Goal: Task Accomplishment & Management: Use online tool/utility

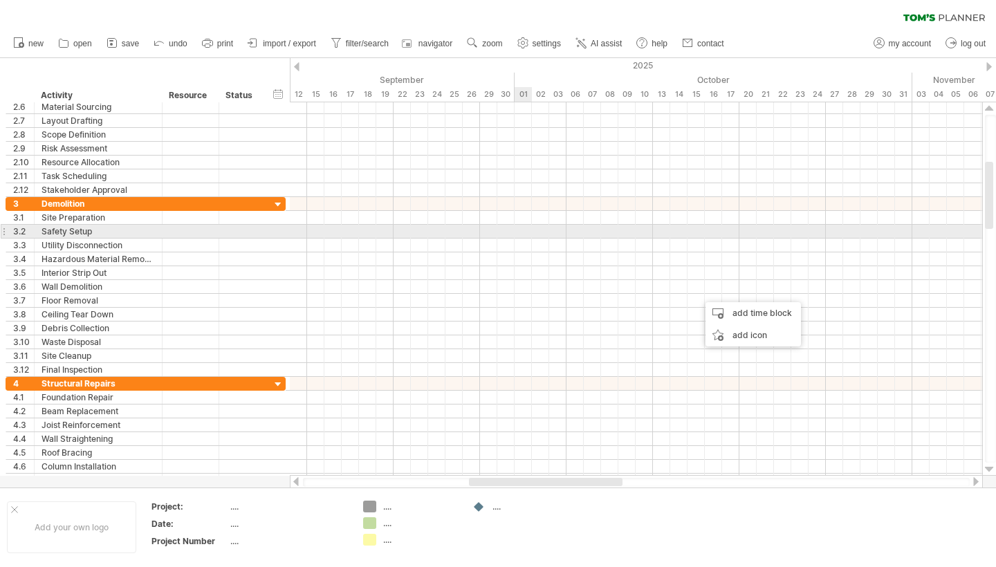
click at [524, 230] on div at bounding box center [636, 232] width 692 height 14
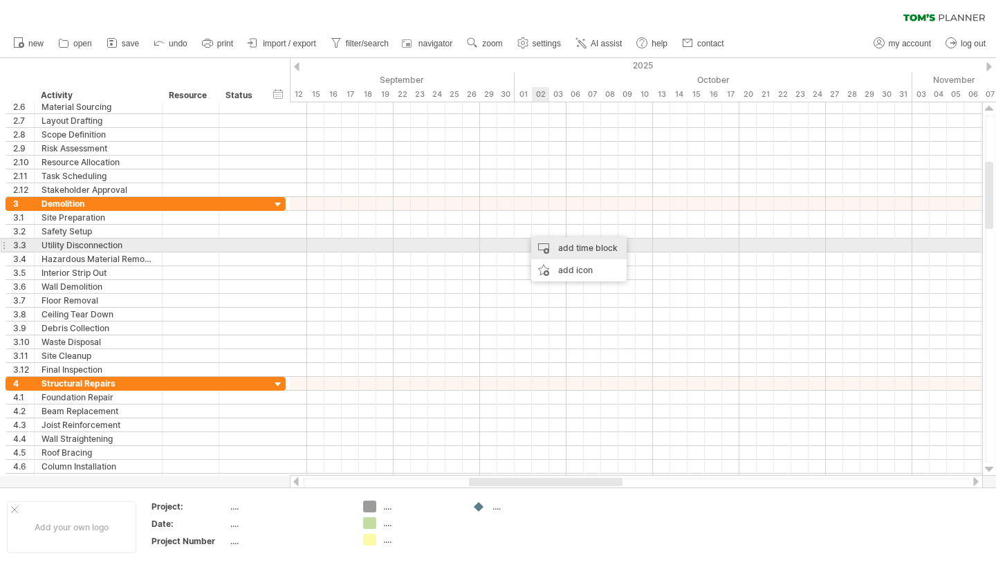
click at [544, 246] on div "add time block" at bounding box center [578, 248] width 95 height 22
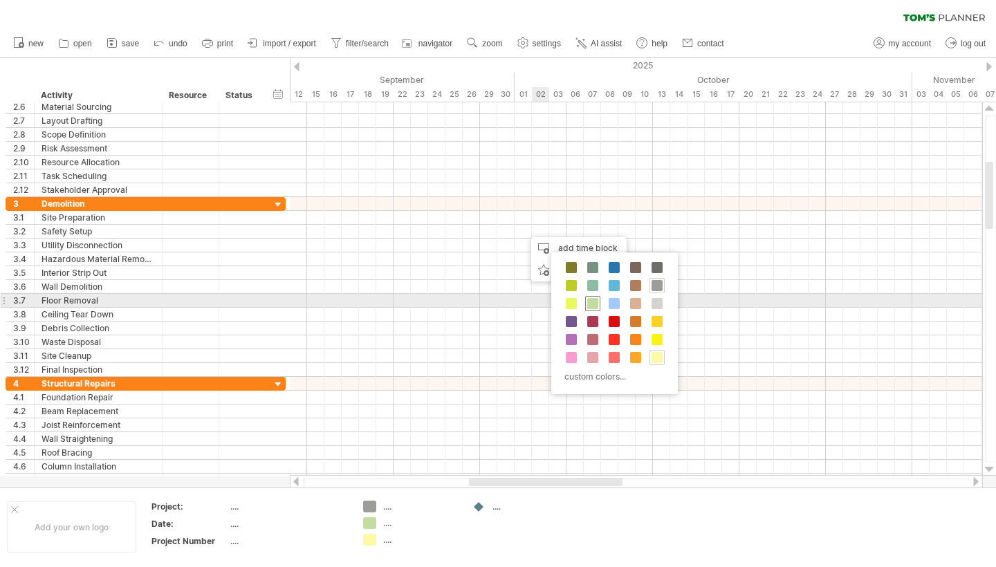
click at [591, 306] on span at bounding box center [592, 303] width 11 height 11
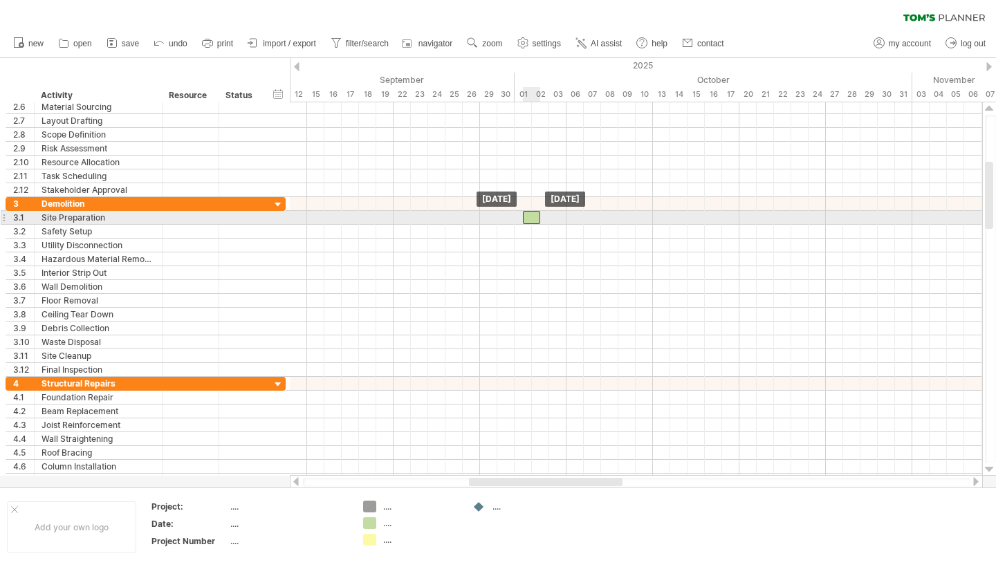
drag, startPoint x: 534, startPoint y: 231, endPoint x: 534, endPoint y: 221, distance: 10.4
drag, startPoint x: 538, startPoint y: 220, endPoint x: 566, endPoint y: 219, distance: 27.7
click at [566, 219] on span at bounding box center [567, 217] width 6 height 13
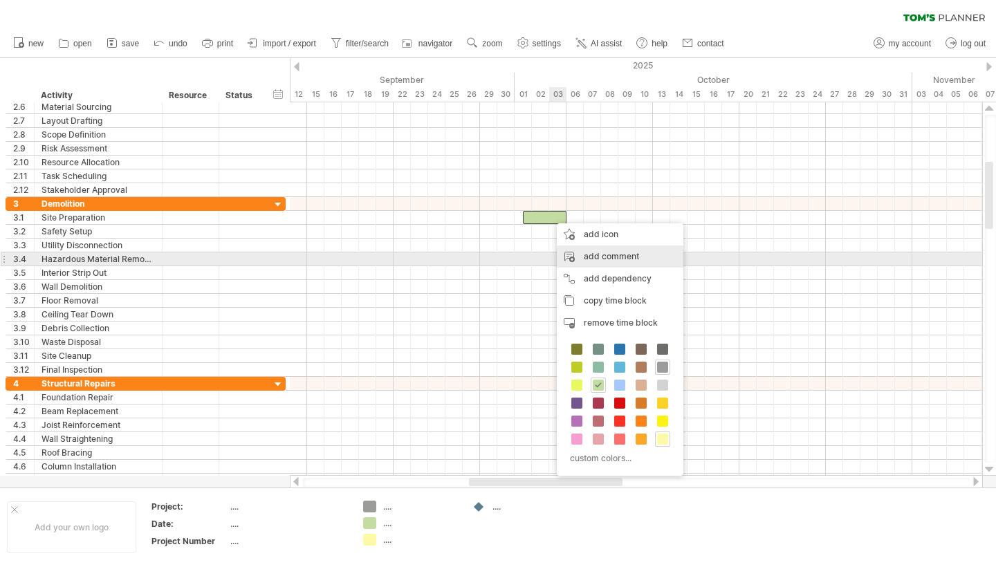
click at [590, 255] on div "add comment" at bounding box center [620, 257] width 127 height 22
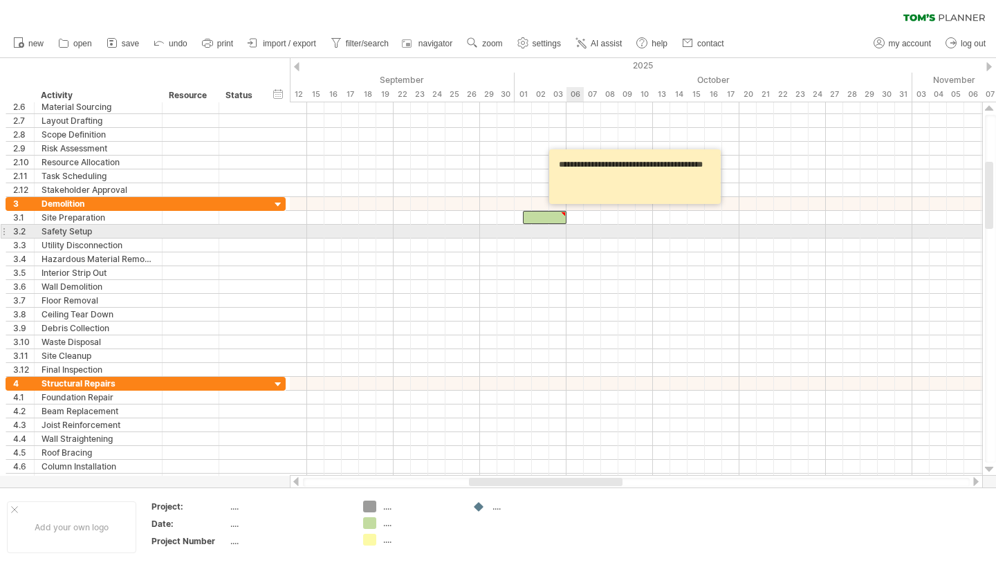
type textarea "**********"
click at [579, 237] on div at bounding box center [636, 232] width 692 height 14
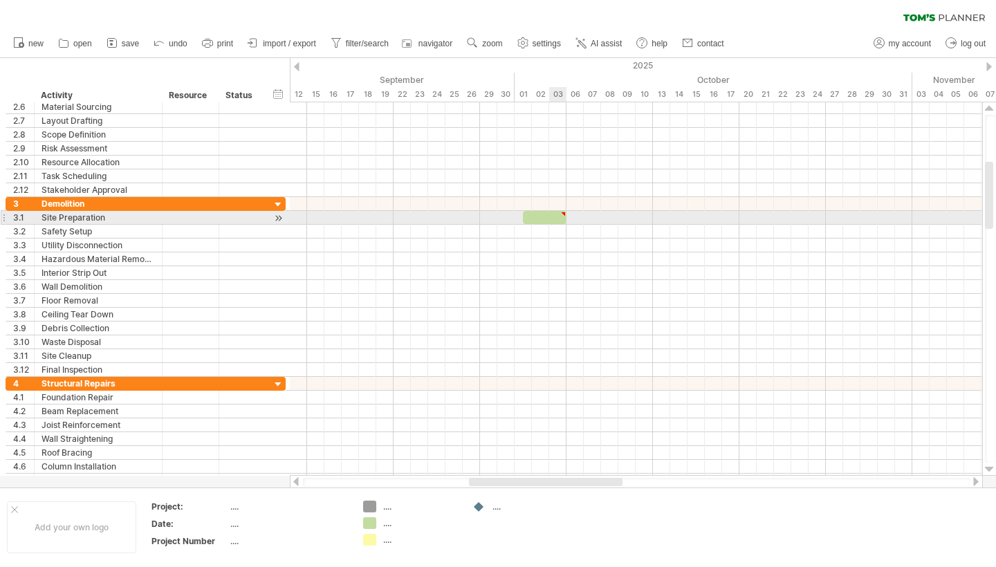
click at [555, 221] on div at bounding box center [545, 217] width 44 height 13
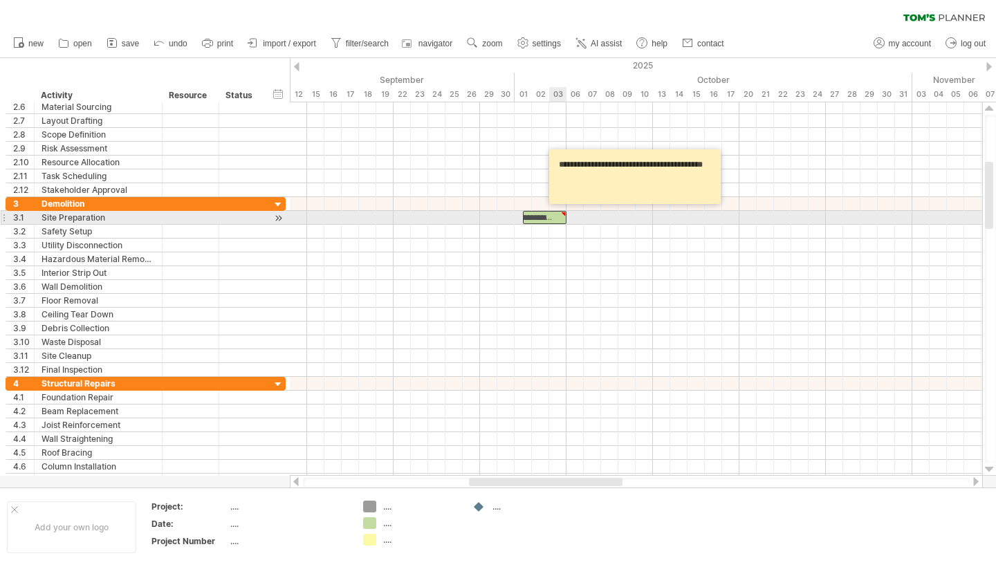
scroll to position [0, 17]
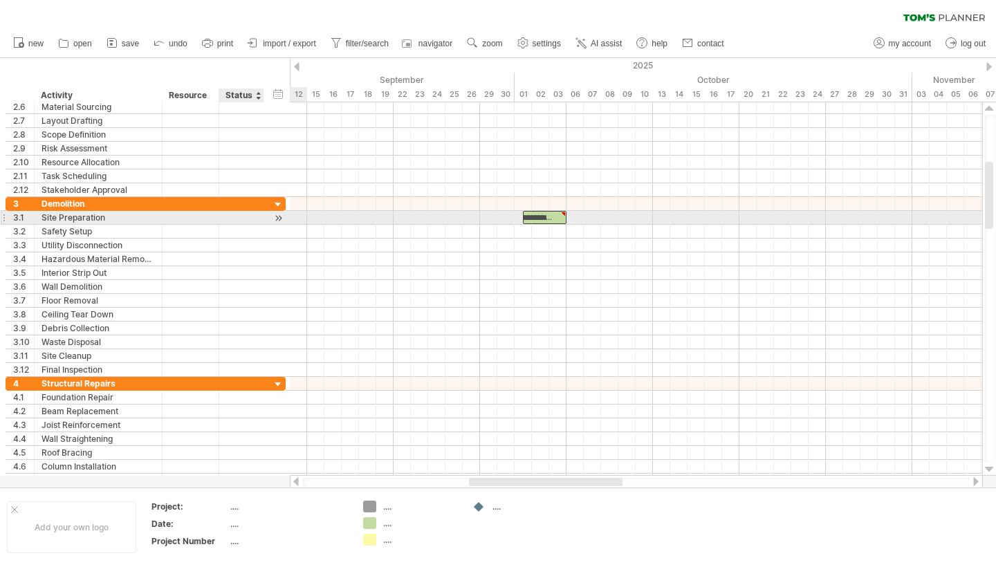
click at [227, 214] on div at bounding box center [241, 217] width 30 height 13
click at [276, 217] on div at bounding box center [278, 218] width 13 height 15
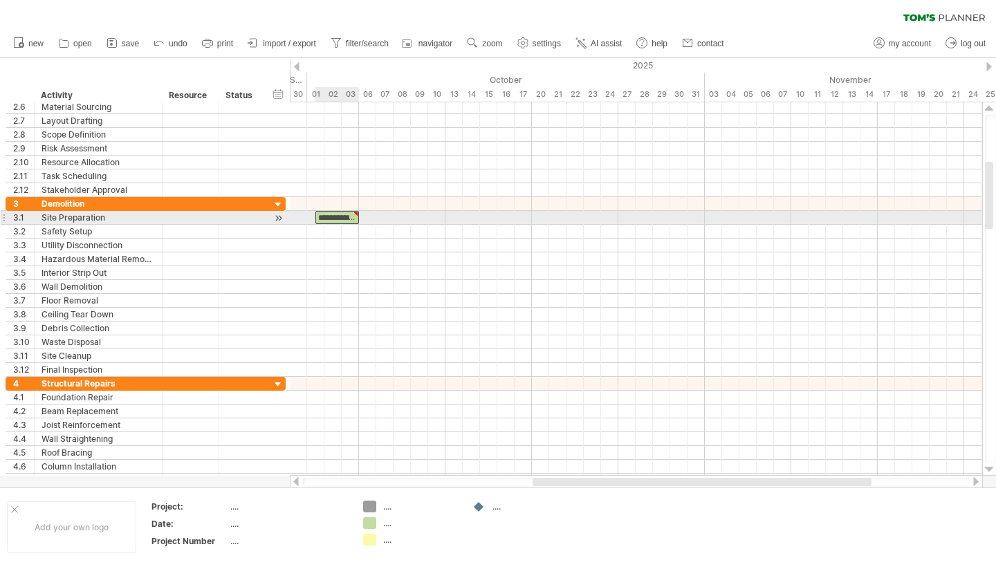
click at [356, 211] on div at bounding box center [356, 214] width 6 height 6
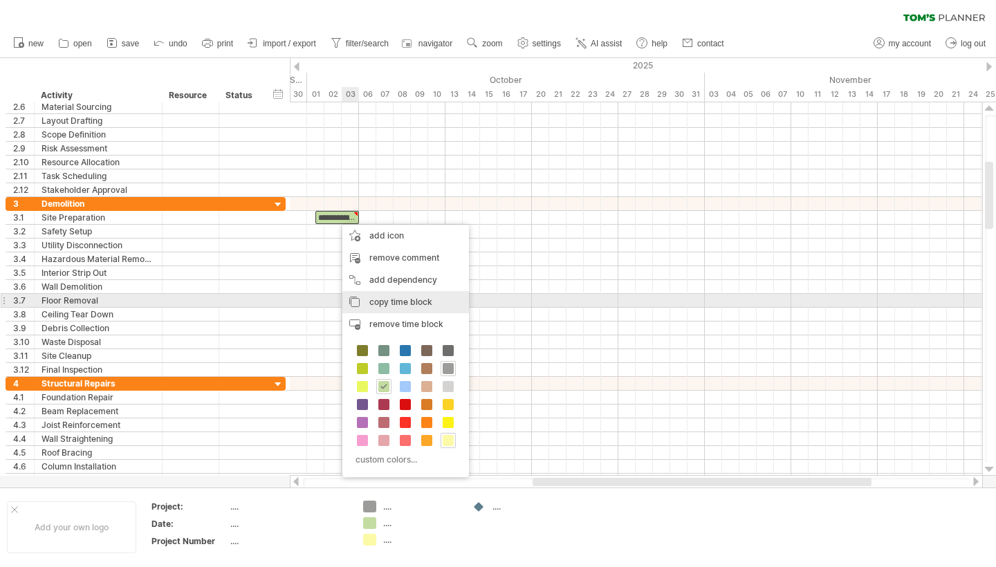
click at [373, 301] on span "copy time block" at bounding box center [400, 302] width 63 height 10
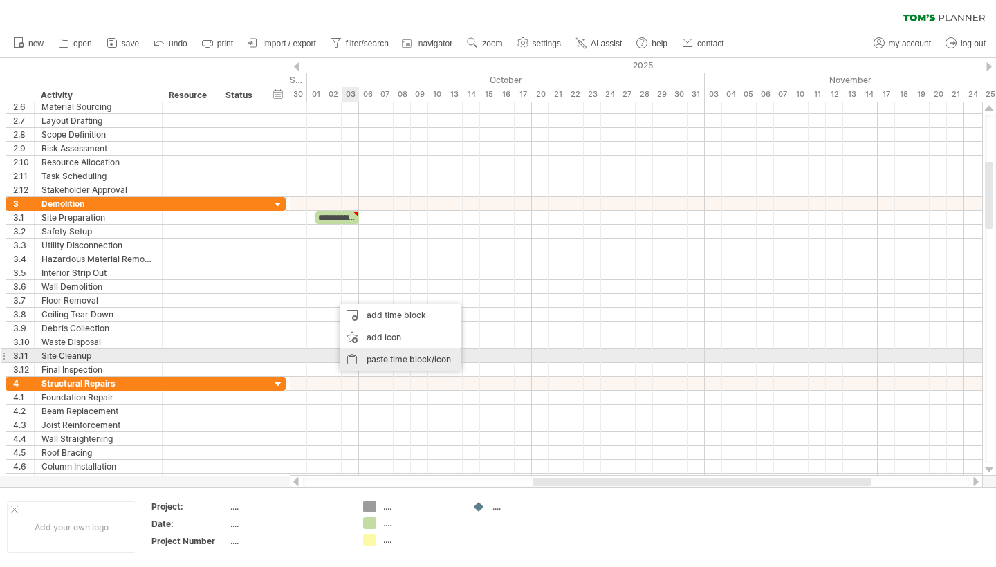
click at [384, 358] on div "paste time block/icon" at bounding box center [401, 360] width 122 height 22
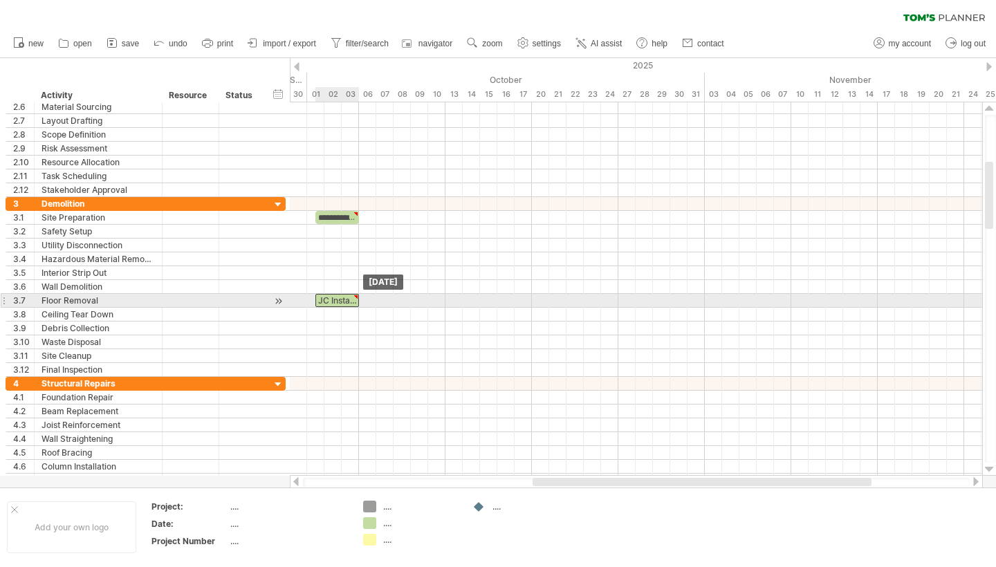
drag, startPoint x: 350, startPoint y: 304, endPoint x: 337, endPoint y: 302, distance: 13.2
click at [337, 302] on div "JC Installation" at bounding box center [337, 300] width 44 height 13
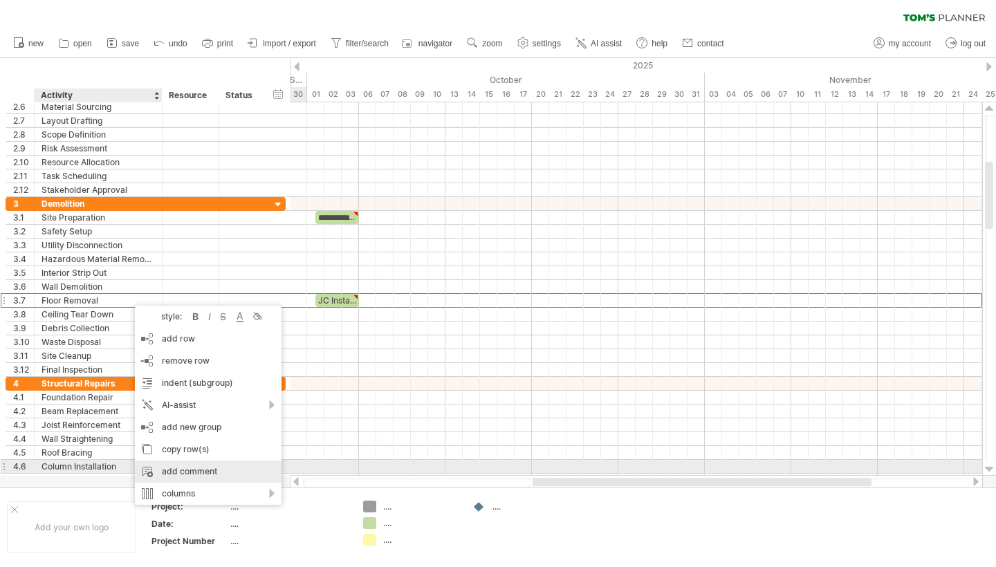
click at [223, 470] on div "add comment" at bounding box center [208, 472] width 147 height 22
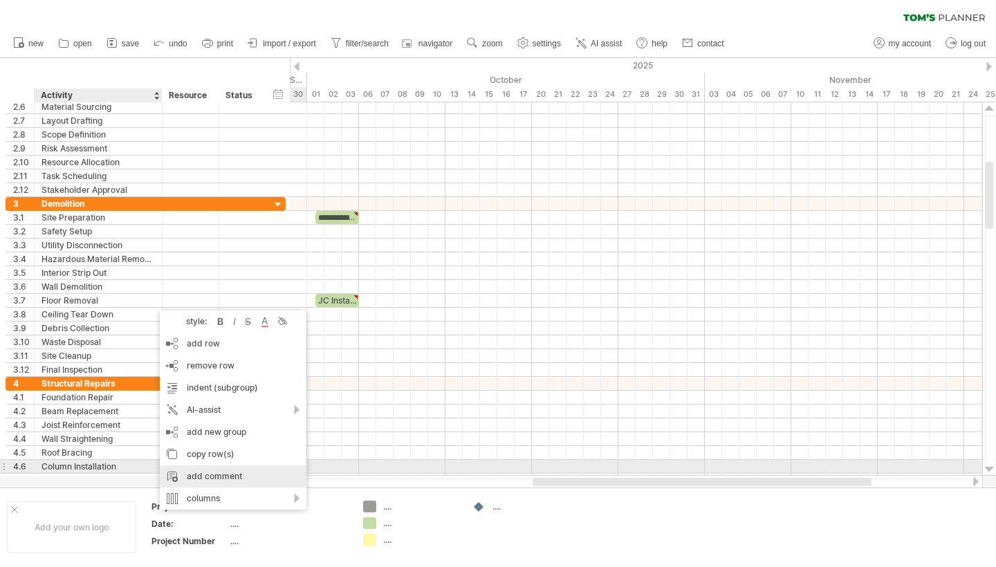
click at [221, 472] on div "add comment" at bounding box center [233, 477] width 147 height 22
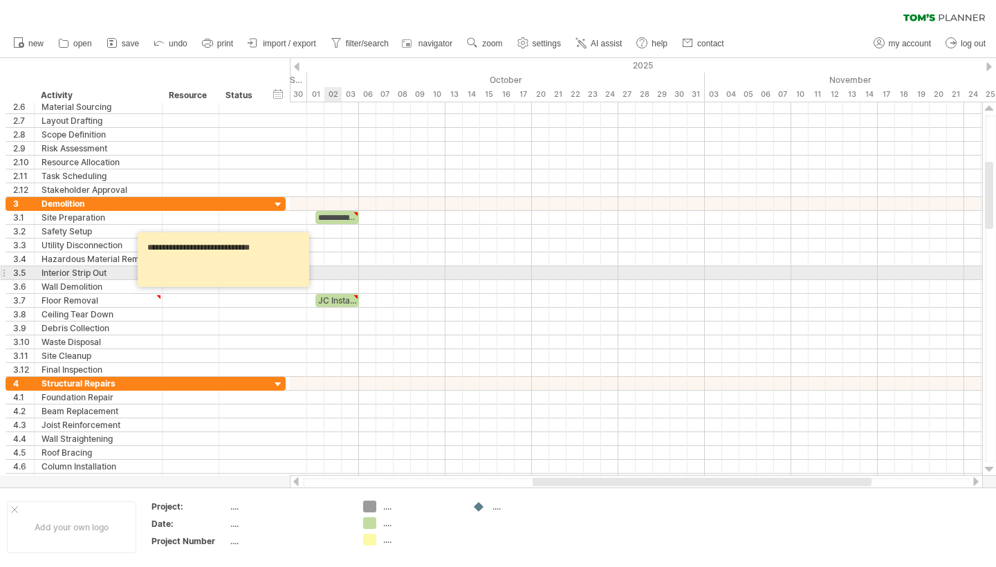
type textarea "**********"
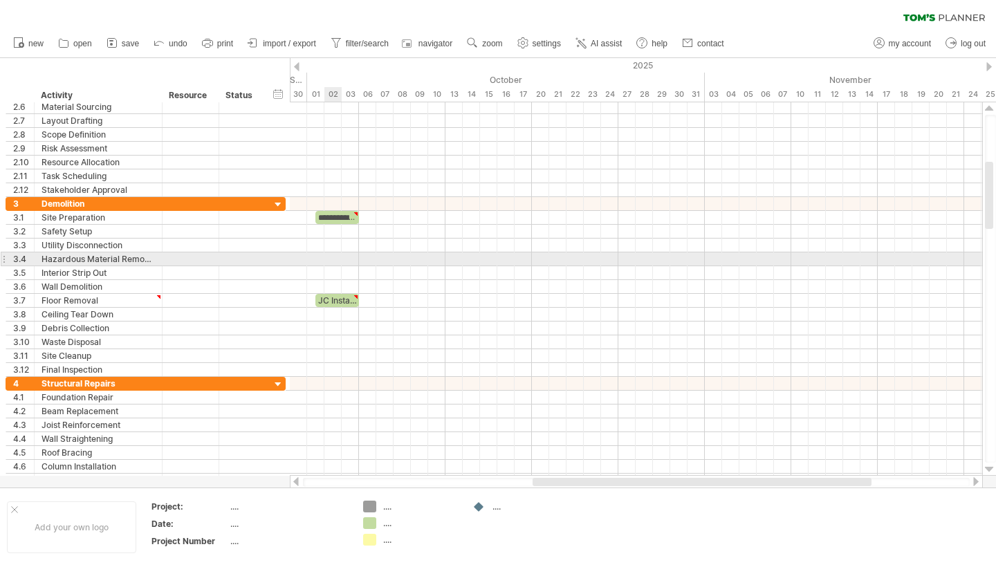
click at [329, 254] on div at bounding box center [636, 259] width 692 height 14
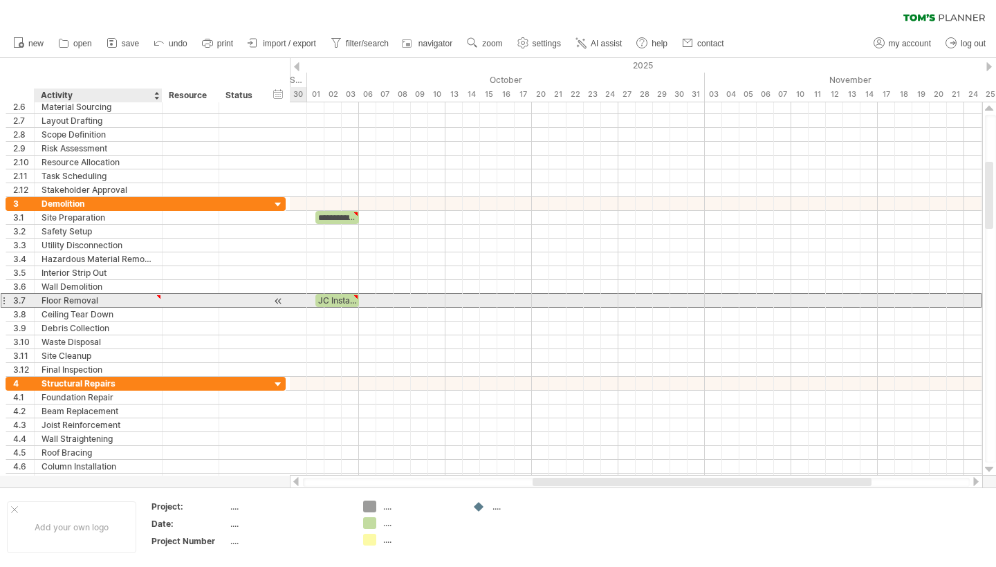
click at [154, 298] on div "Floor Removal" at bounding box center [98, 300] width 113 height 13
click at [126, 300] on input "**********" at bounding box center [98, 300] width 113 height 13
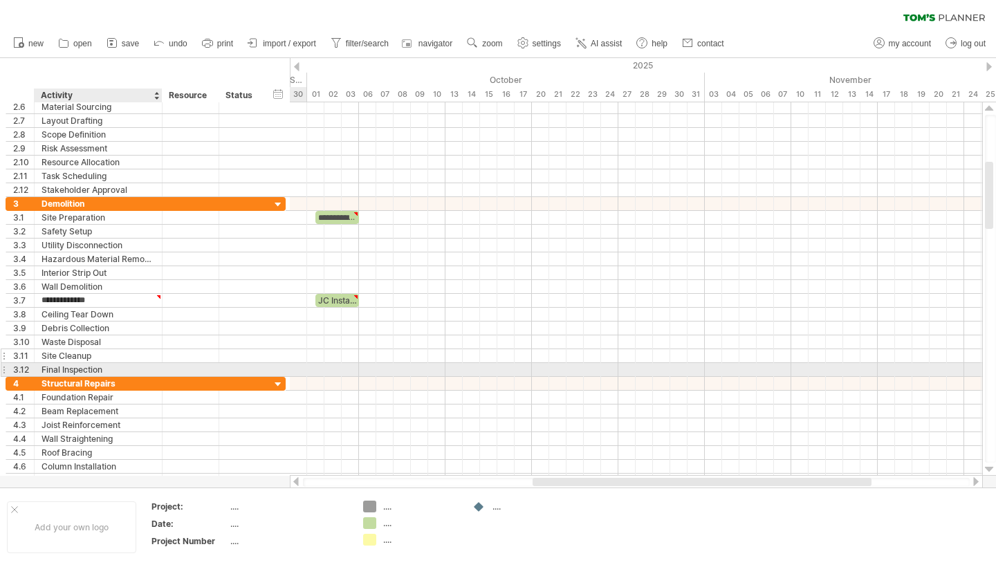
drag, startPoint x: 122, startPoint y: 375, endPoint x: 143, endPoint y: 358, distance: 26.6
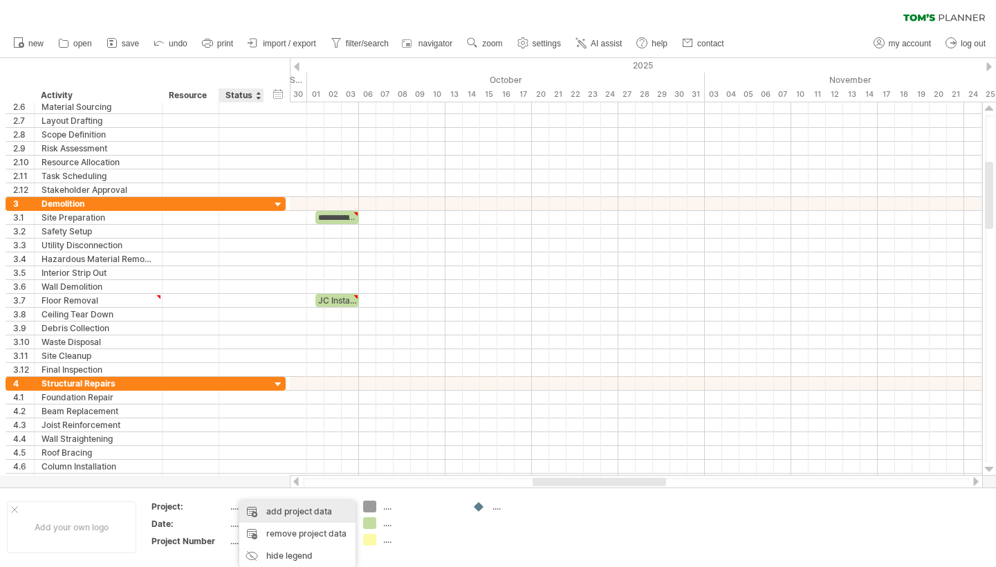
click at [270, 509] on div "add project data" at bounding box center [297, 512] width 116 height 22
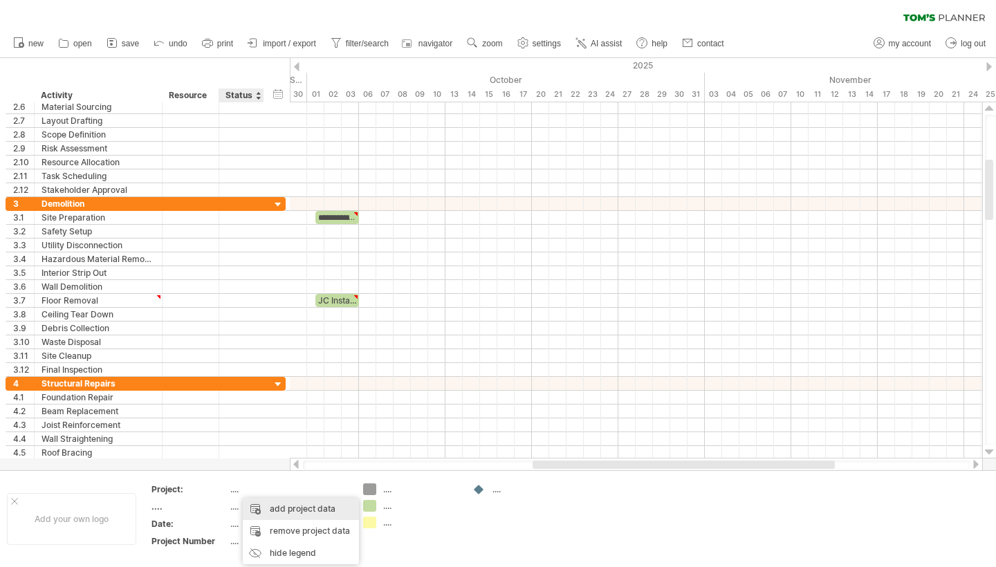
click at [274, 509] on div "add project data" at bounding box center [301, 509] width 116 height 22
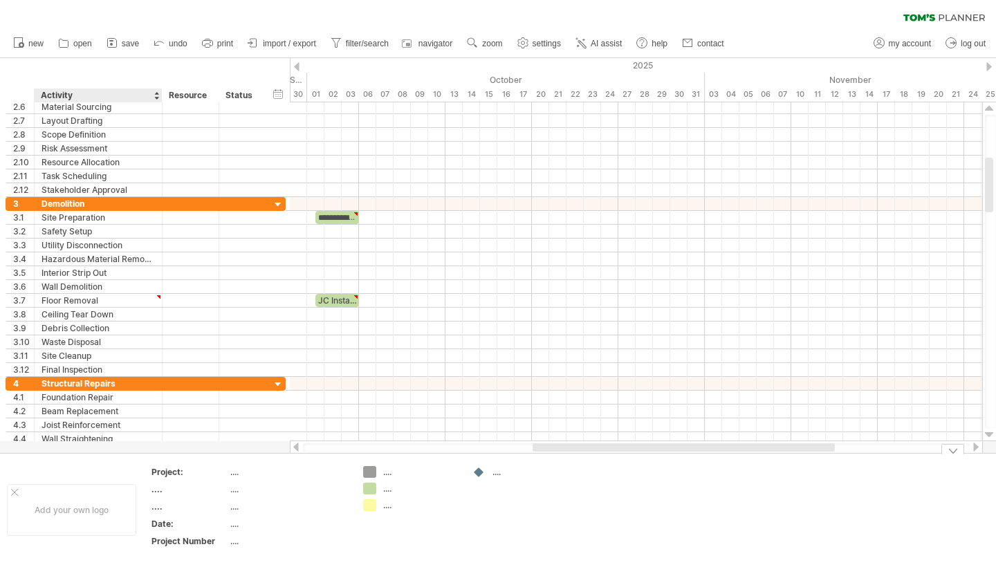
click at [159, 490] on div "...." at bounding box center [189, 490] width 76 height 12
type input "*"
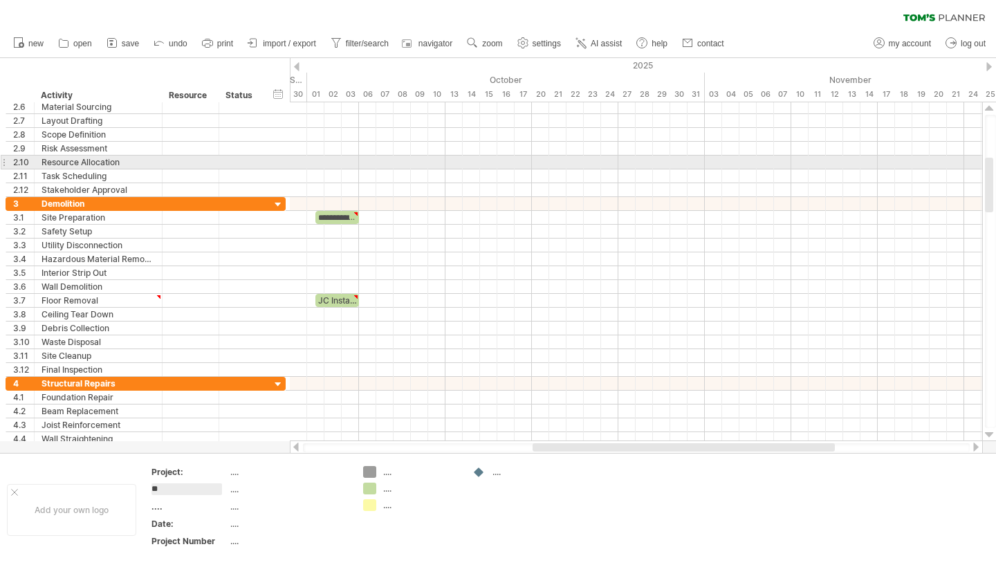
type input "*"
type input "**********"
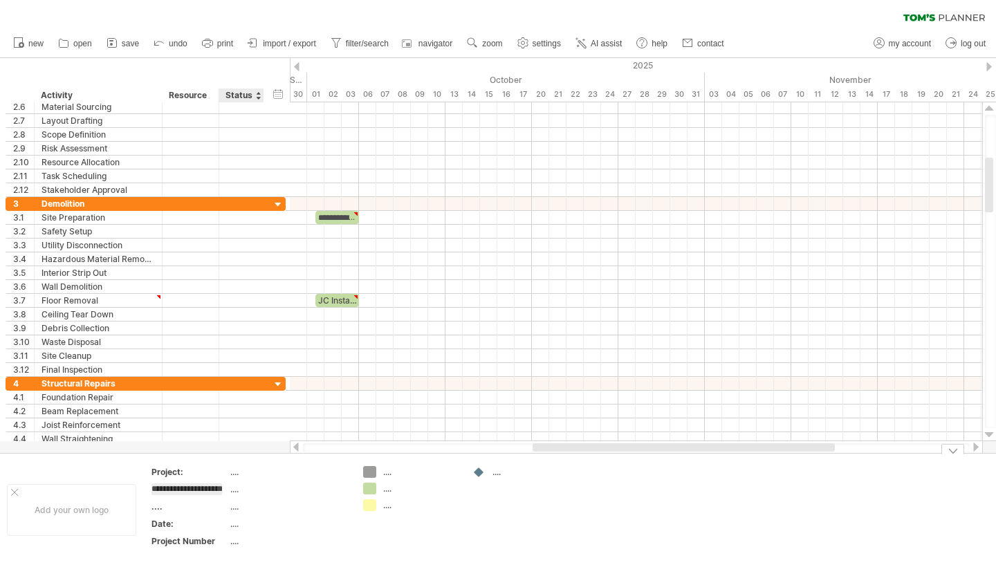
click at [254, 493] on td "...." at bounding box center [289, 492] width 118 height 16
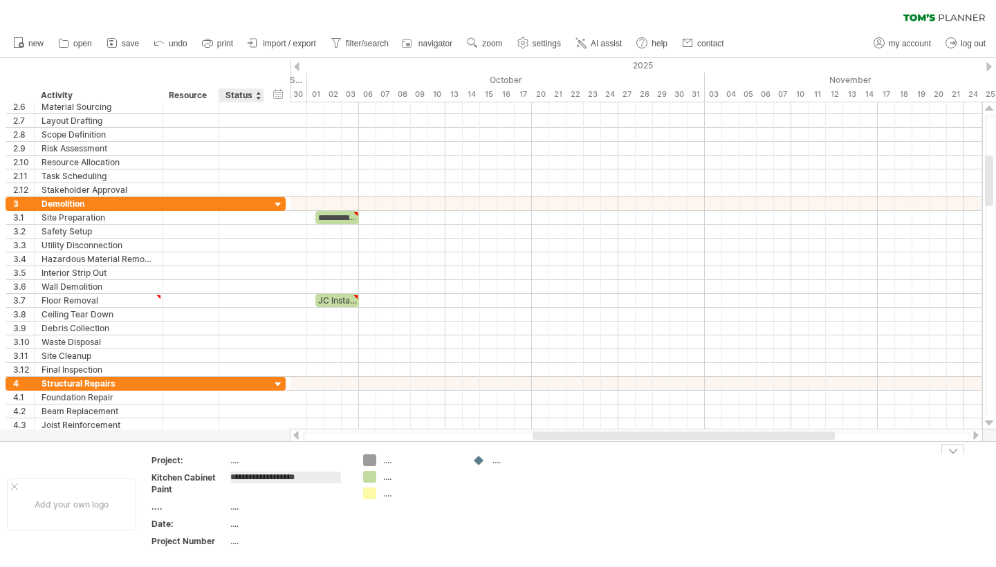
type input "**********"
click at [324, 479] on div "Swiss Cotton - Lowes" at bounding box center [288, 478] width 116 height 12
click at [362, 495] on div "add project data" at bounding box center [387, 498] width 116 height 22
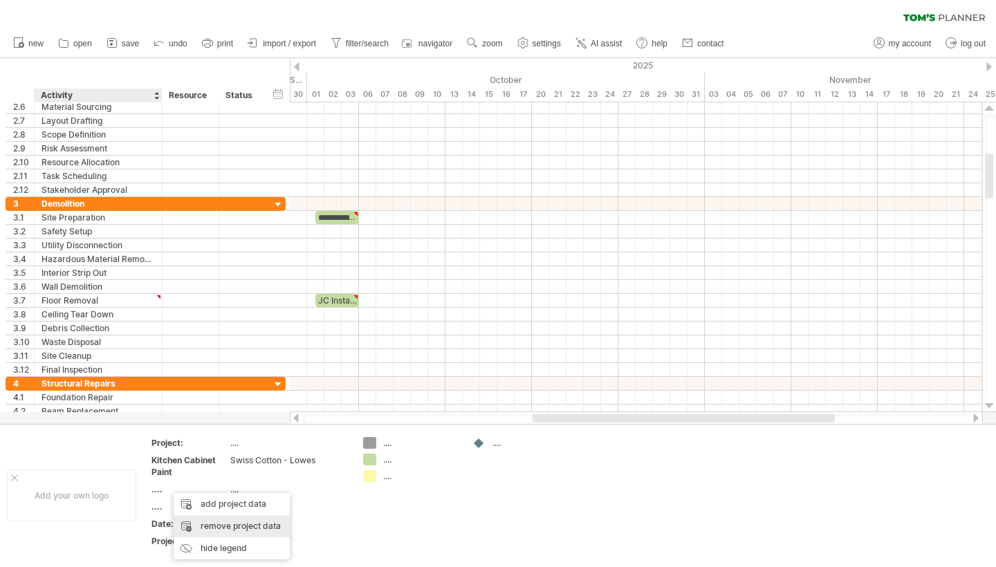
click at [209, 528] on div "remove project data" at bounding box center [232, 526] width 116 height 22
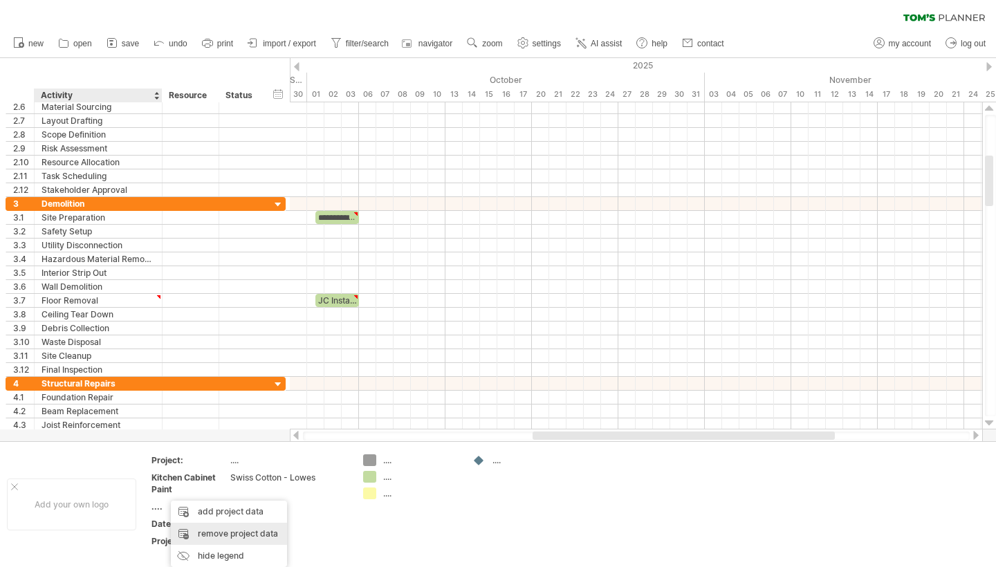
click at [208, 531] on div "remove project data" at bounding box center [229, 534] width 116 height 22
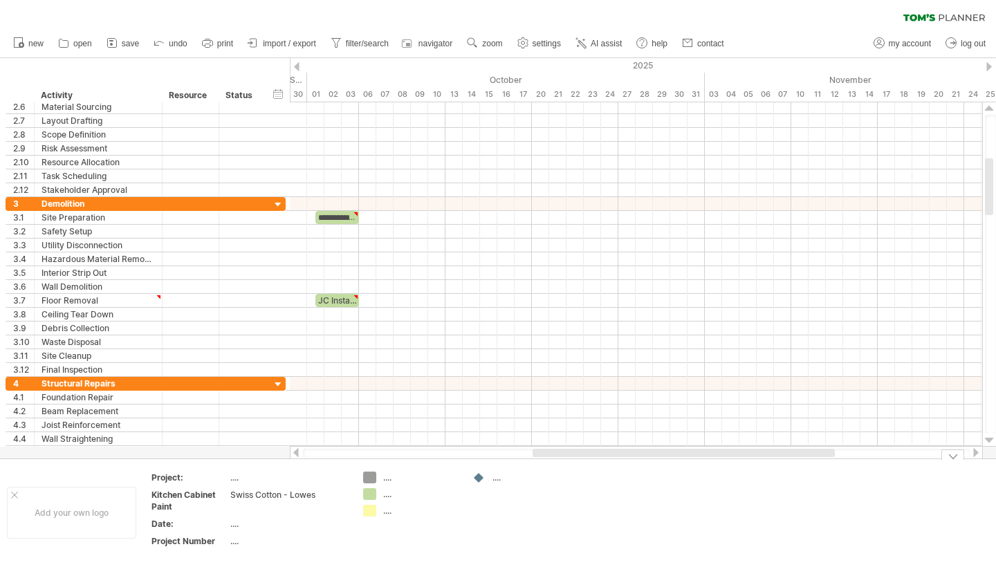
click at [217, 500] on div "Kitchen Cabinet Paint" at bounding box center [189, 501] width 76 height 24
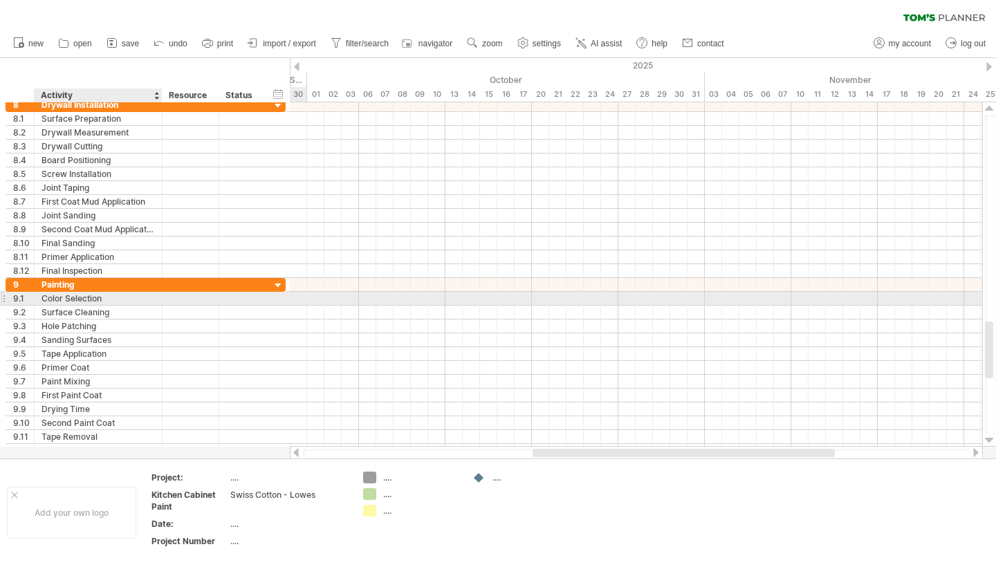
click at [167, 299] on div at bounding box center [191, 298] width 57 height 13
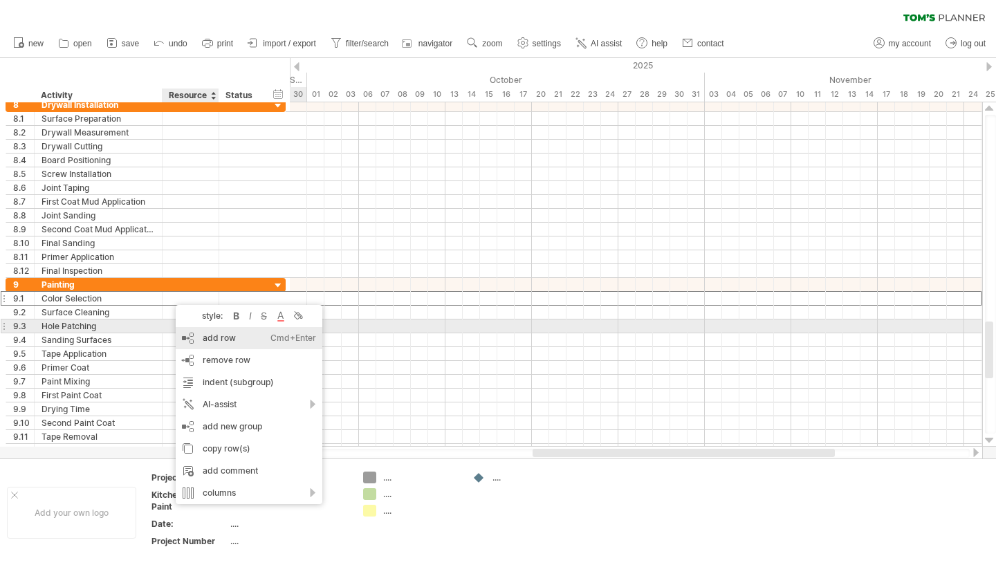
click at [207, 333] on div "add row Ctrl+Enter Cmd+Enter" at bounding box center [249, 338] width 147 height 22
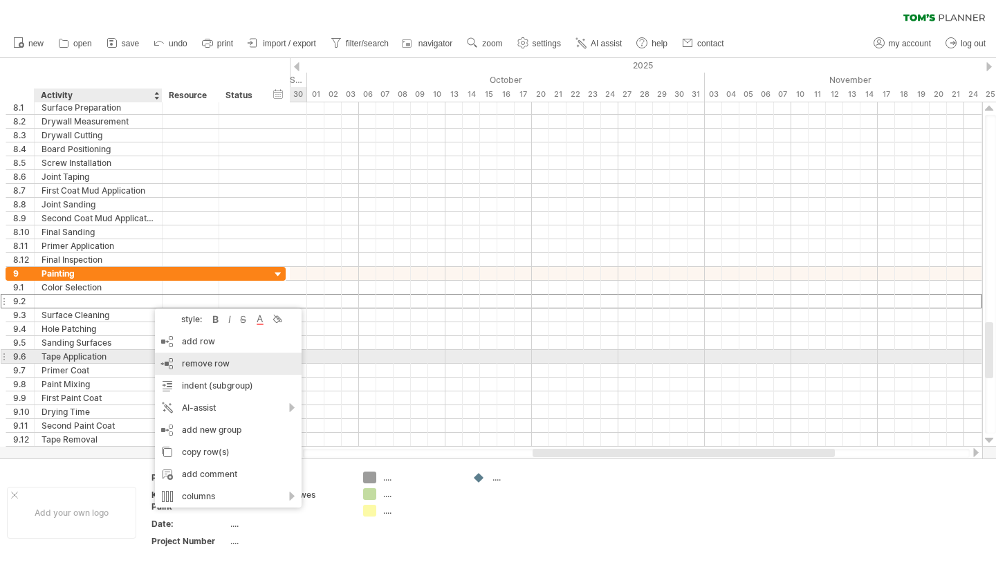
click at [192, 359] on span "remove row" at bounding box center [206, 363] width 48 height 10
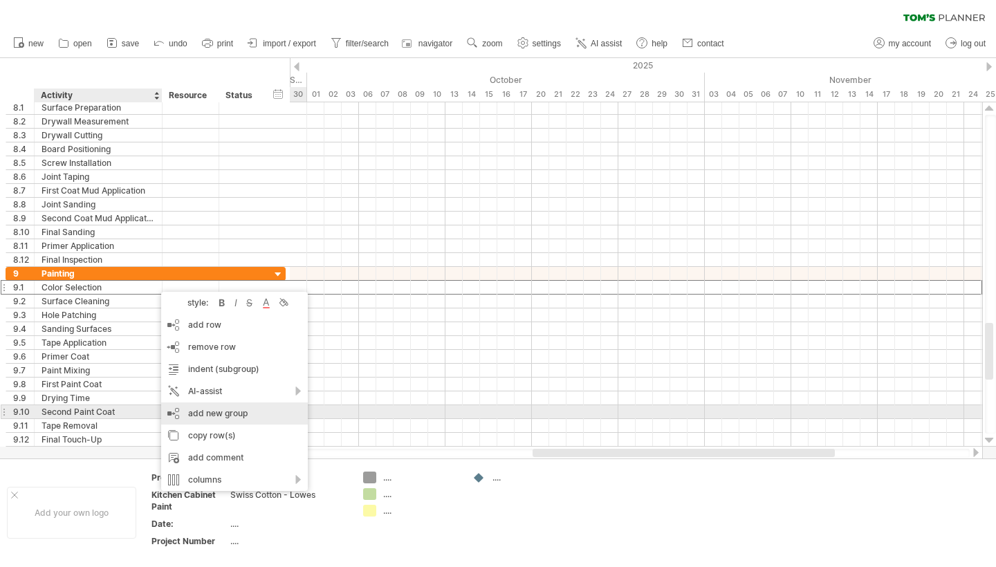
click at [237, 416] on div "add new group" at bounding box center [234, 414] width 147 height 22
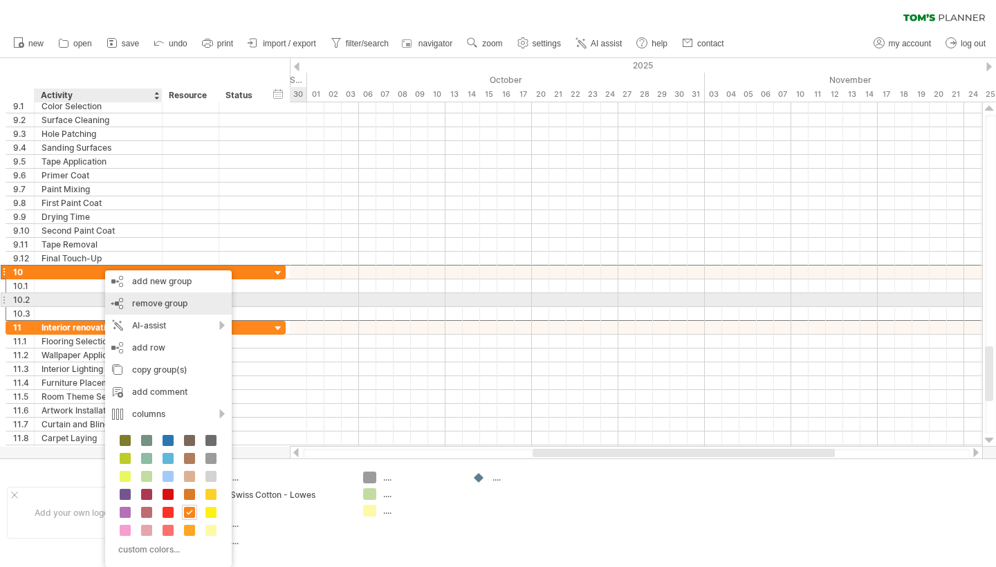
click at [146, 304] on span "remove group" at bounding box center [159, 303] width 55 height 10
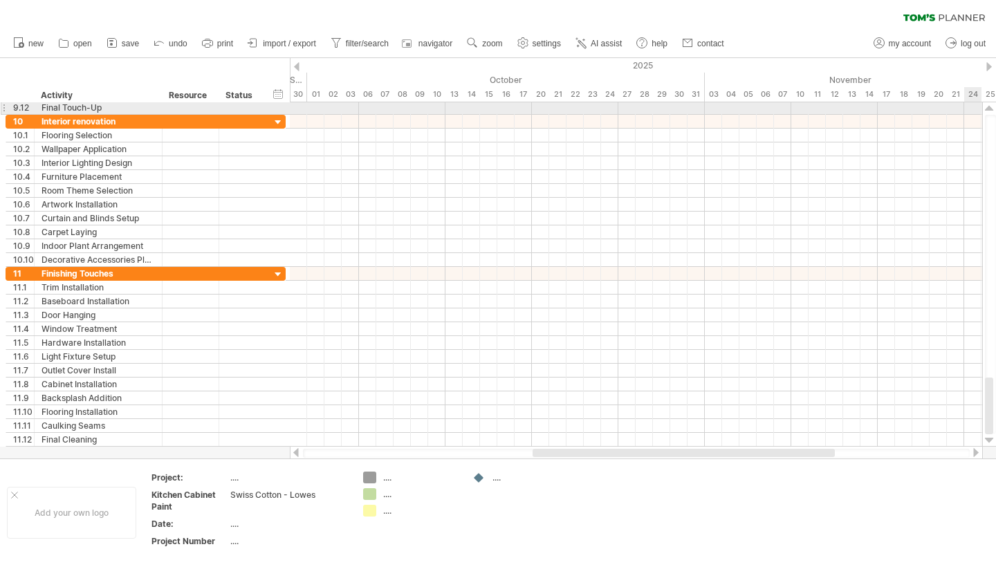
click at [989, 113] on div at bounding box center [989, 108] width 9 height 11
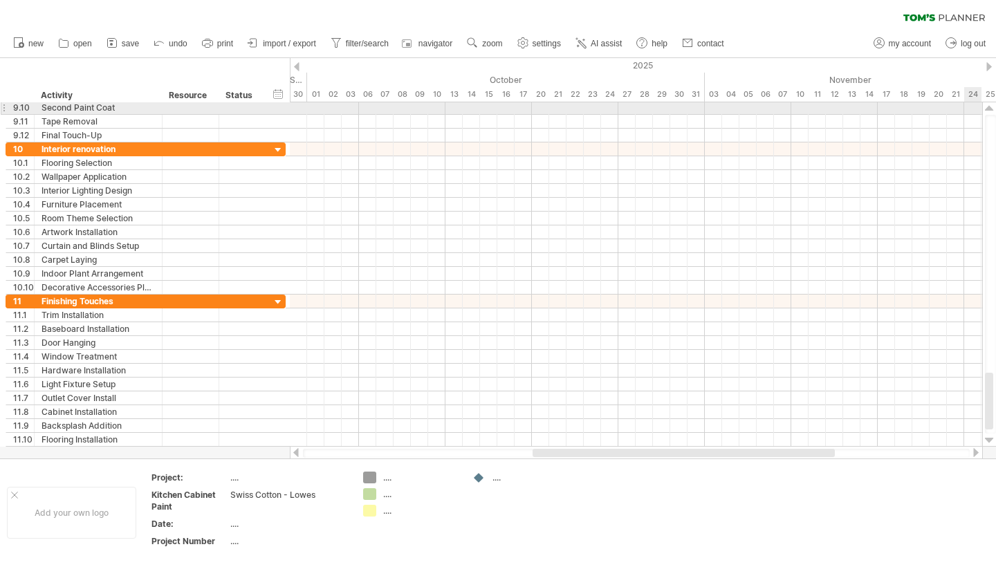
click at [989, 112] on div at bounding box center [989, 108] width 9 height 11
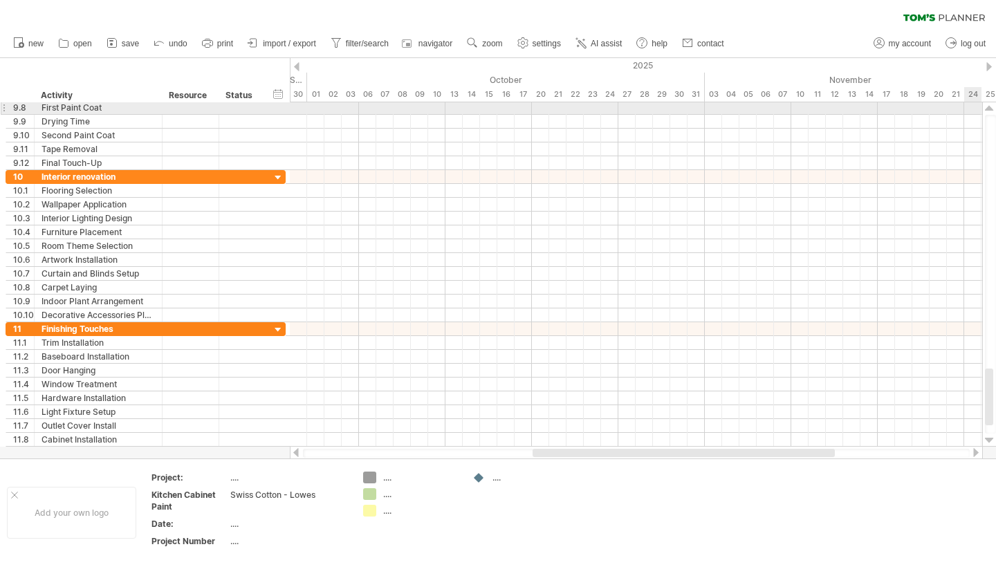
click at [989, 111] on div at bounding box center [989, 108] width 9 height 11
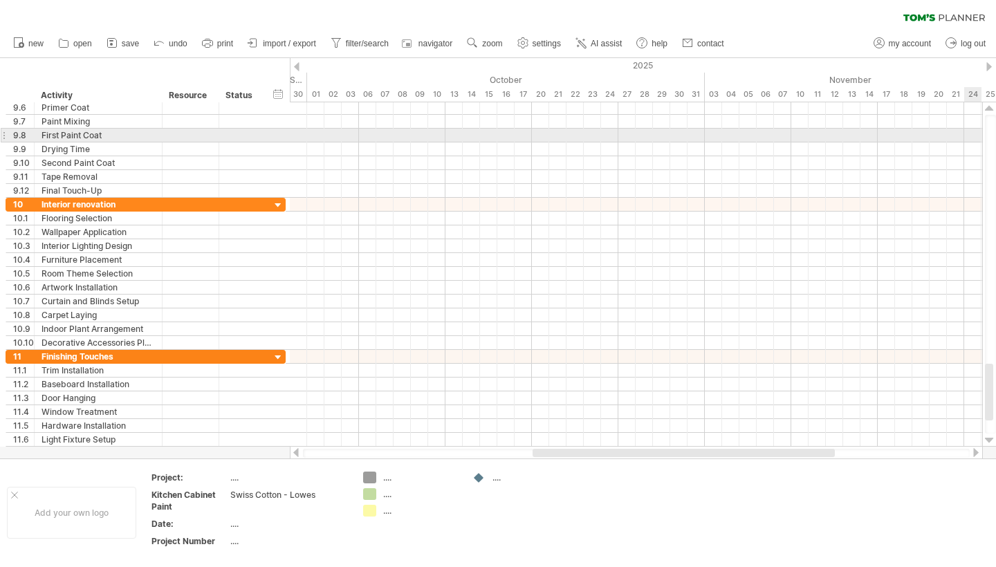
click at [989, 111] on div at bounding box center [989, 108] width 9 height 11
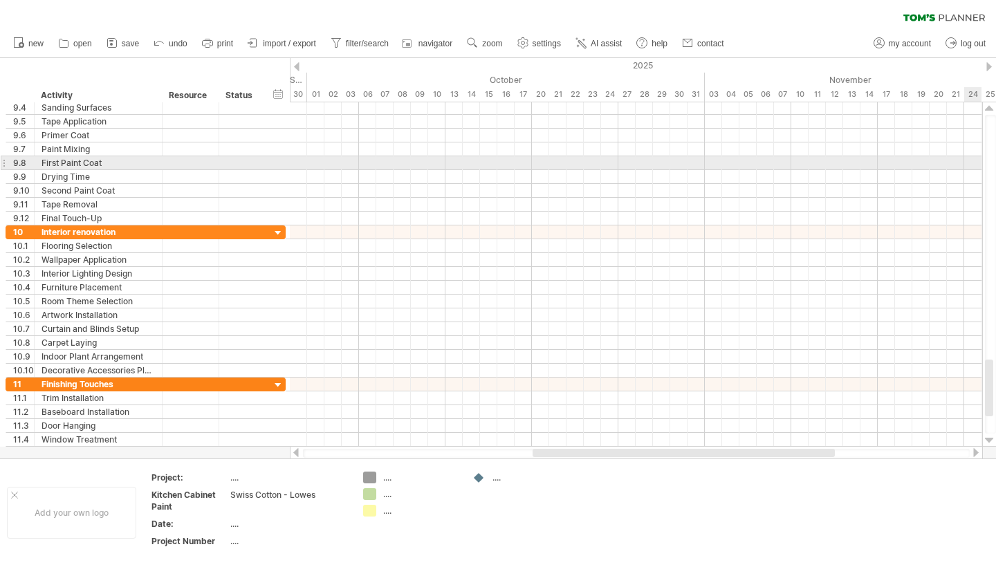
click at [989, 111] on div at bounding box center [989, 108] width 9 height 11
click at [989, 110] on div at bounding box center [989, 108] width 9 height 11
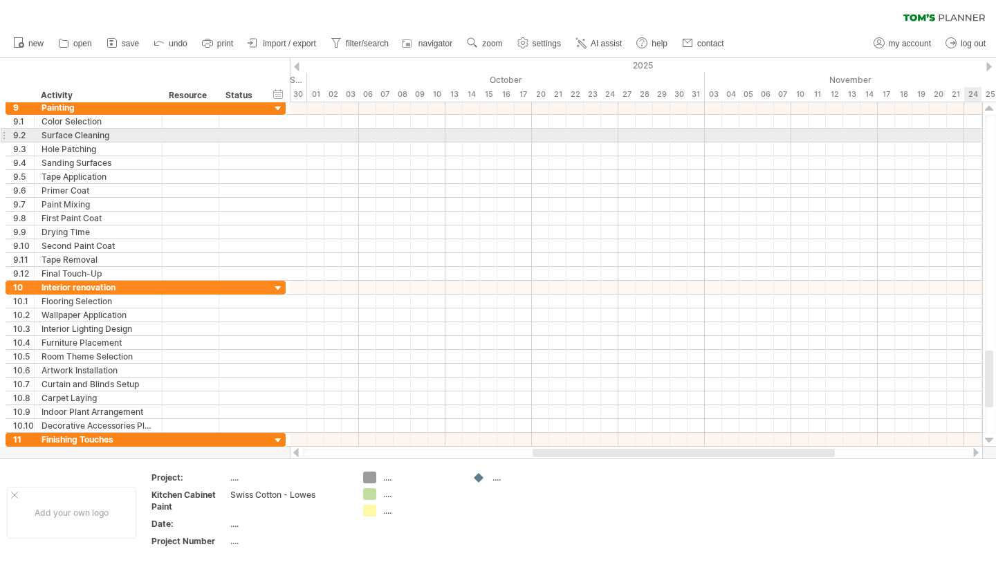
click at [989, 110] on div at bounding box center [989, 108] width 9 height 11
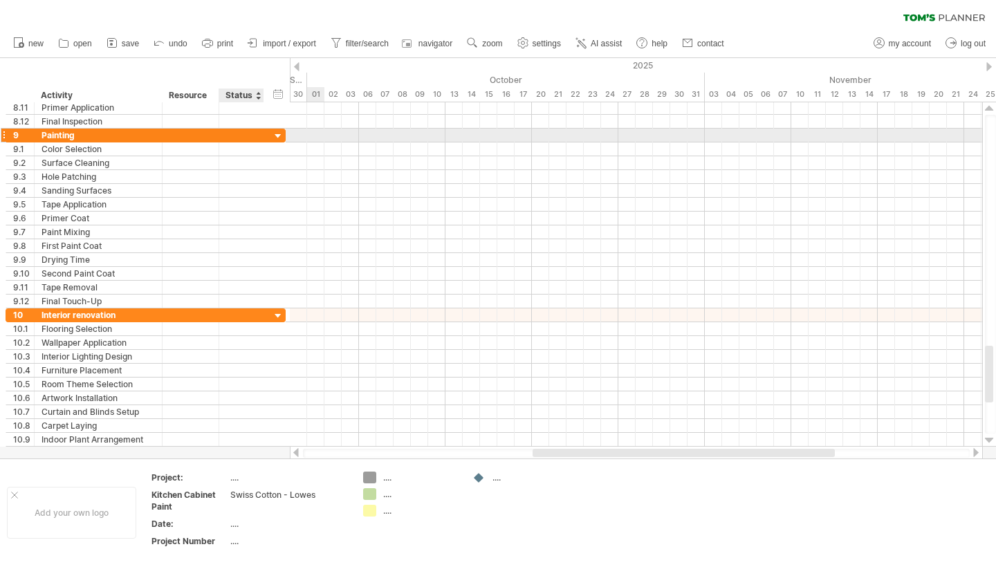
click at [275, 136] on div at bounding box center [278, 136] width 13 height 13
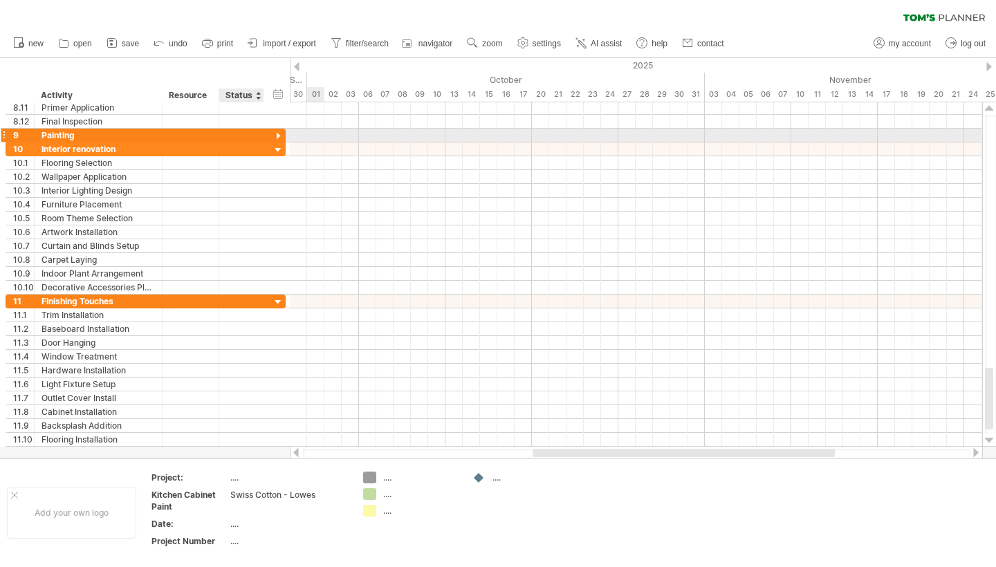
click at [276, 137] on div at bounding box center [278, 136] width 13 height 13
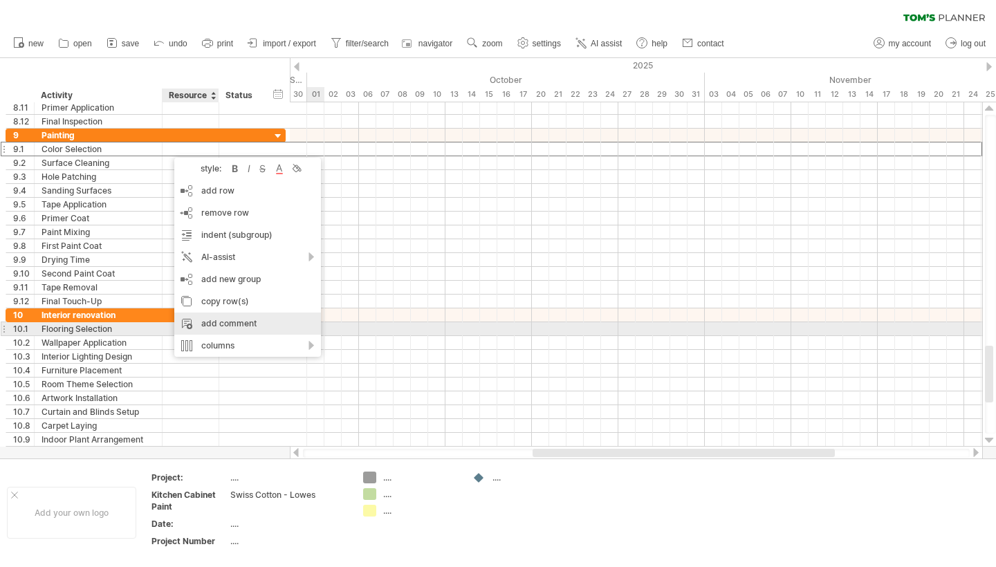
click at [235, 328] on div "add comment" at bounding box center [247, 324] width 147 height 22
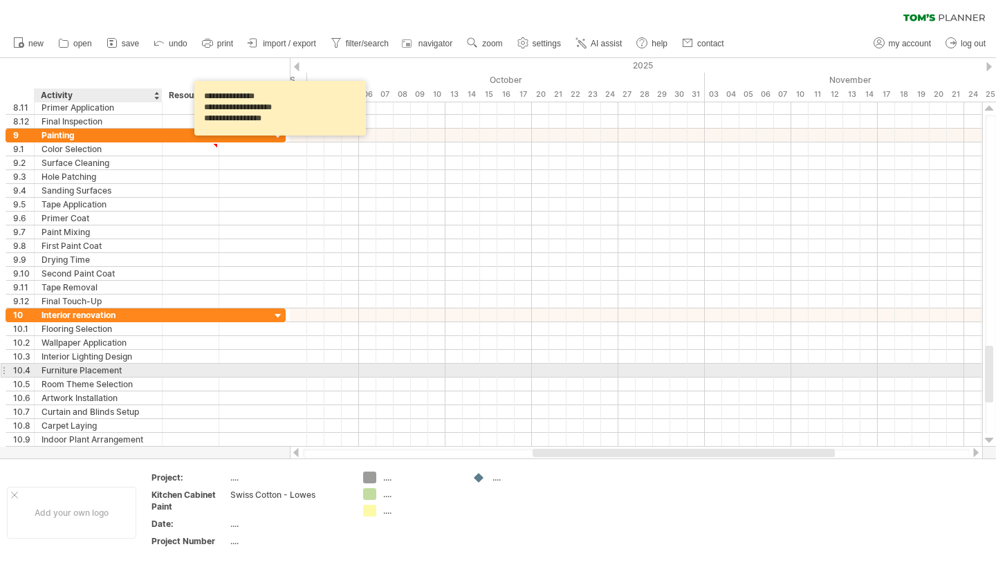
scroll to position [3, 0]
type textarea "**********"
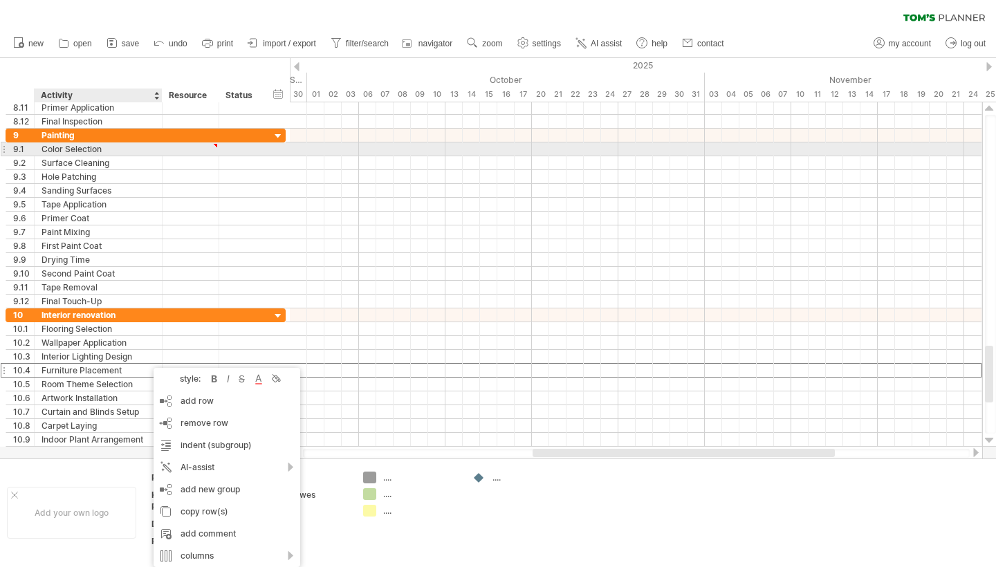
click at [150, 151] on div "Color Selection" at bounding box center [98, 149] width 113 height 13
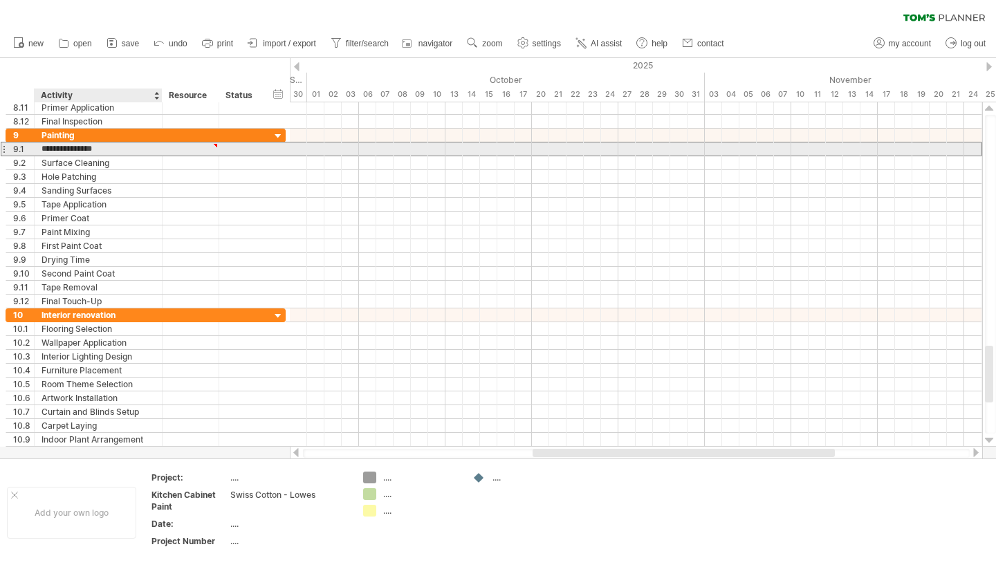
click at [204, 147] on div at bounding box center [190, 149] width 42 height 13
click at [215, 136] on div "**********" at bounding box center [280, 108] width 172 height 55
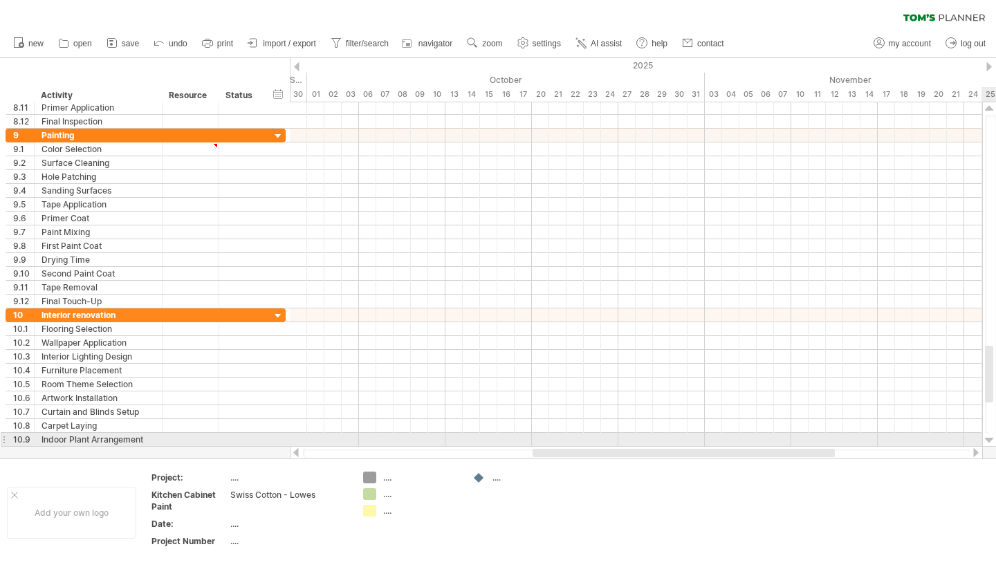
click at [993, 440] on div at bounding box center [989, 440] width 9 height 11
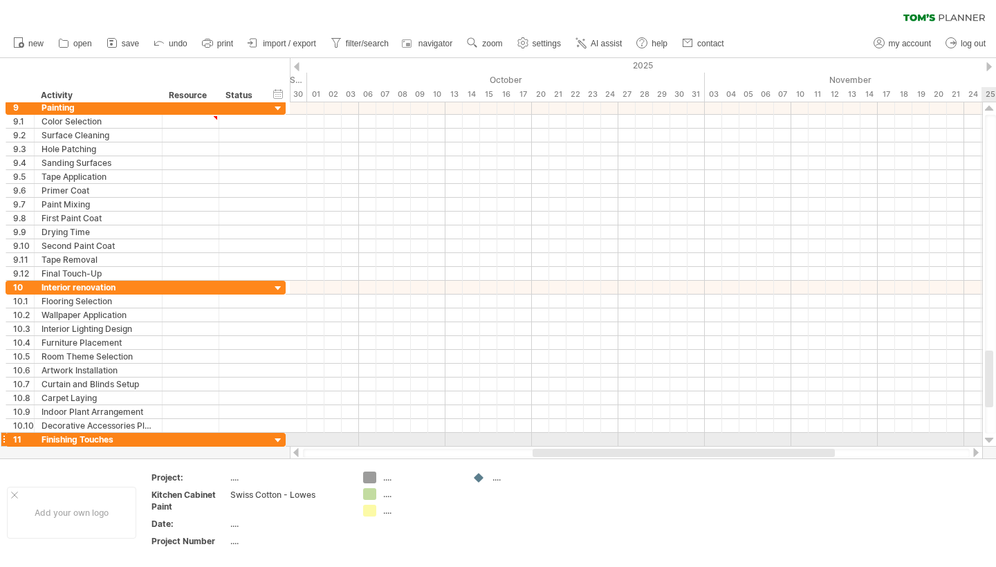
click at [993, 441] on div at bounding box center [989, 440] width 9 height 11
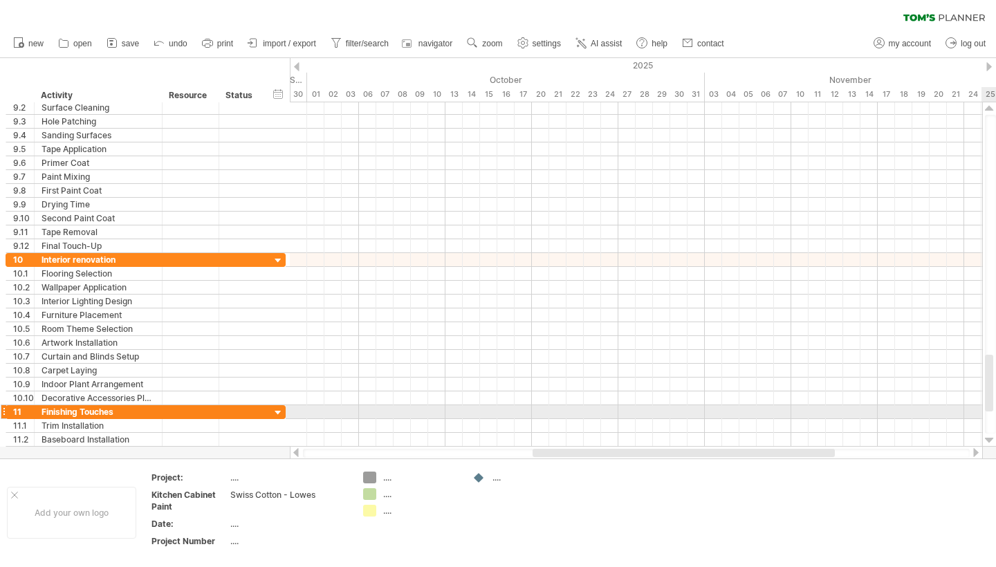
click at [993, 441] on div at bounding box center [989, 440] width 9 height 11
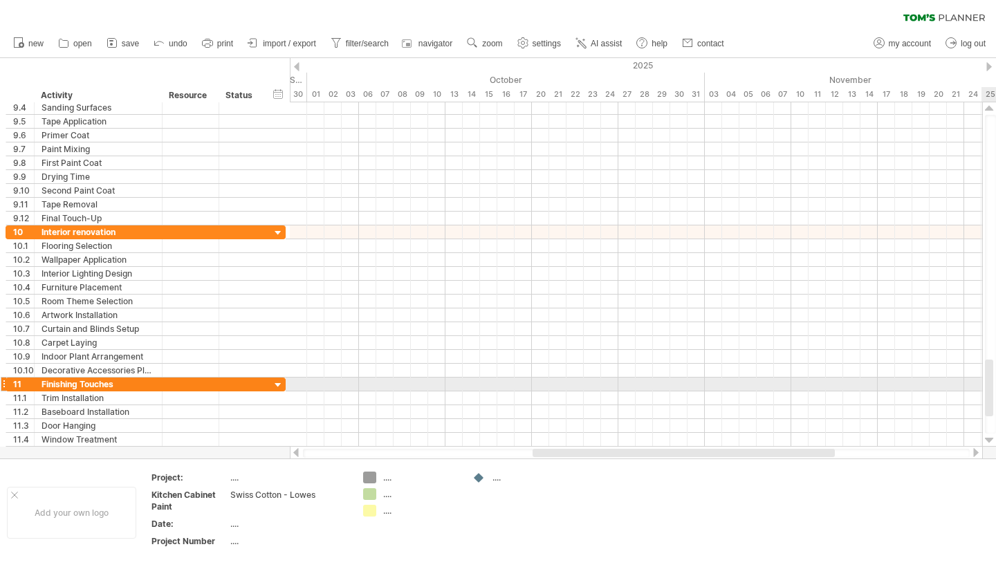
click at [993, 441] on div at bounding box center [989, 440] width 9 height 11
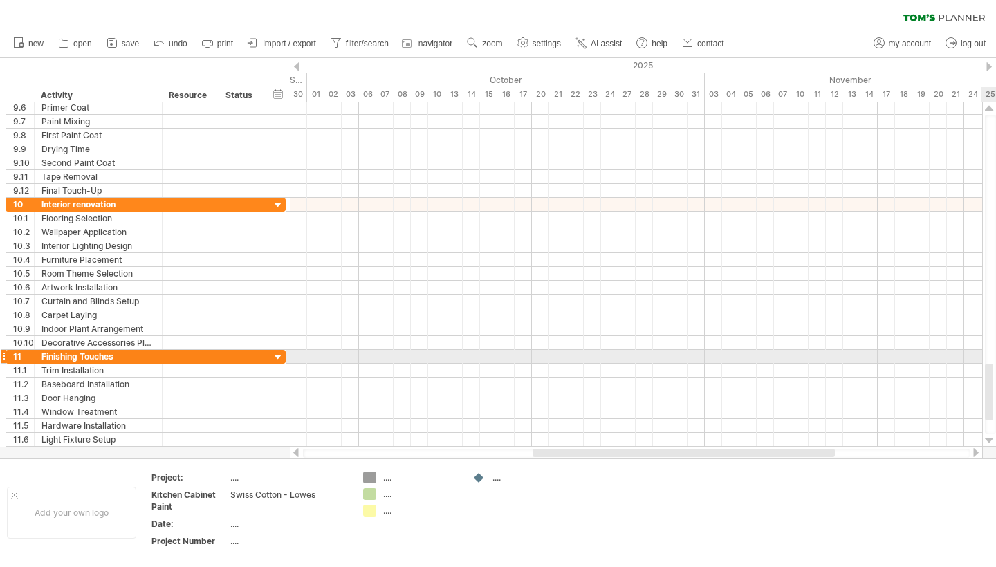
click at [993, 441] on div at bounding box center [989, 440] width 9 height 11
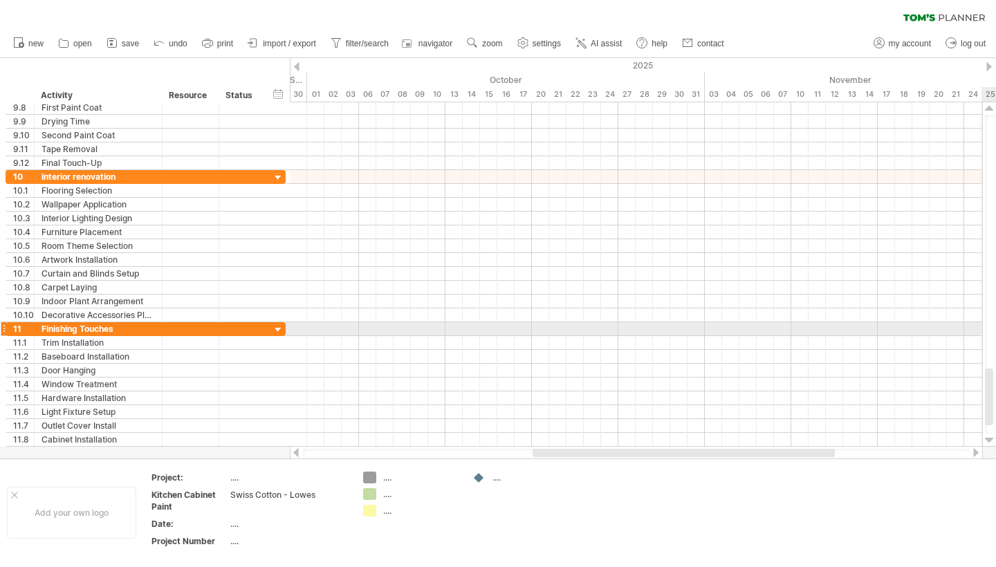
click at [993, 441] on div at bounding box center [989, 440] width 9 height 11
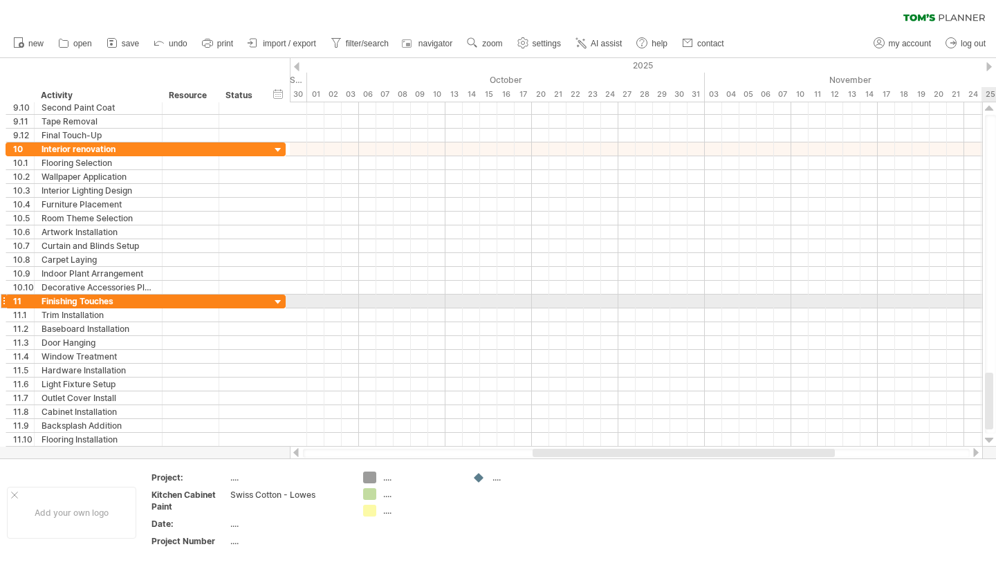
click at [993, 441] on div at bounding box center [989, 440] width 9 height 11
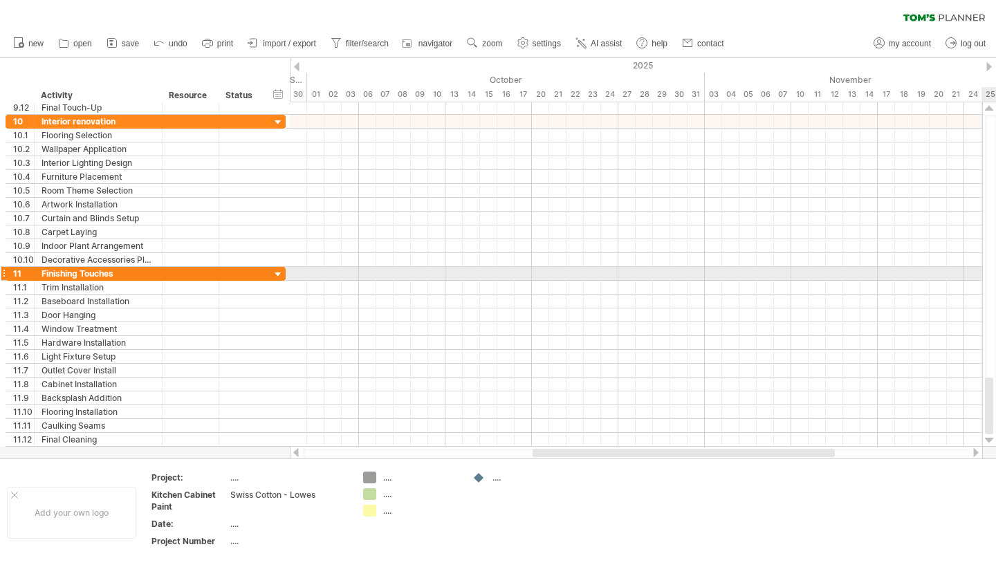
click at [993, 441] on div at bounding box center [989, 440] width 9 height 11
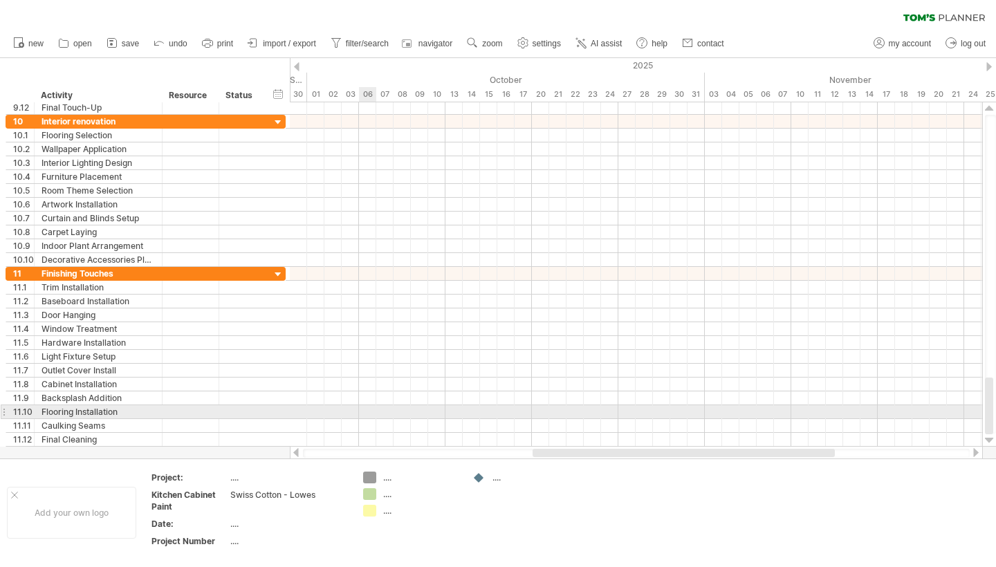
click at [363, 414] on div at bounding box center [636, 412] width 692 height 14
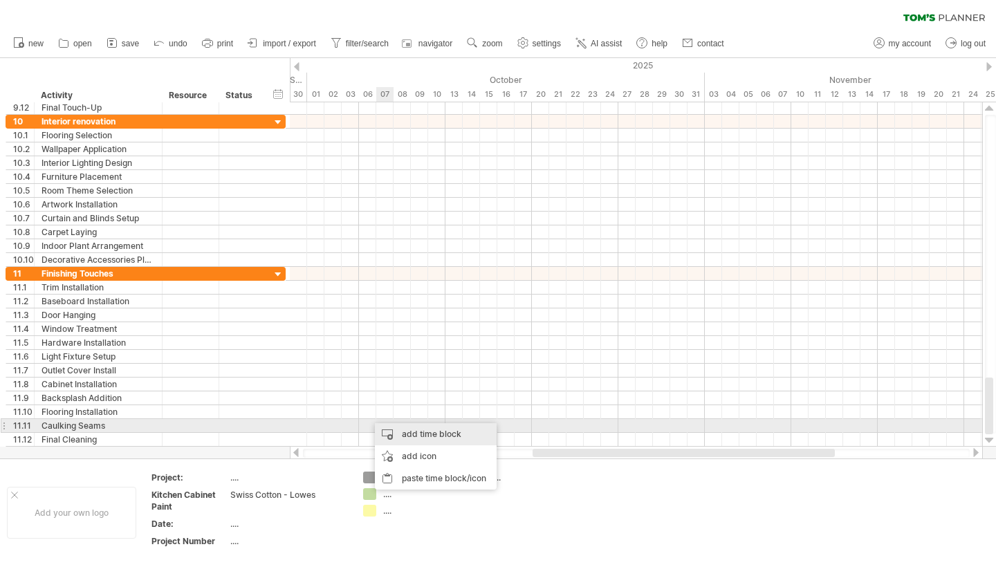
click at [386, 432] on div "add time block" at bounding box center [436, 434] width 122 height 22
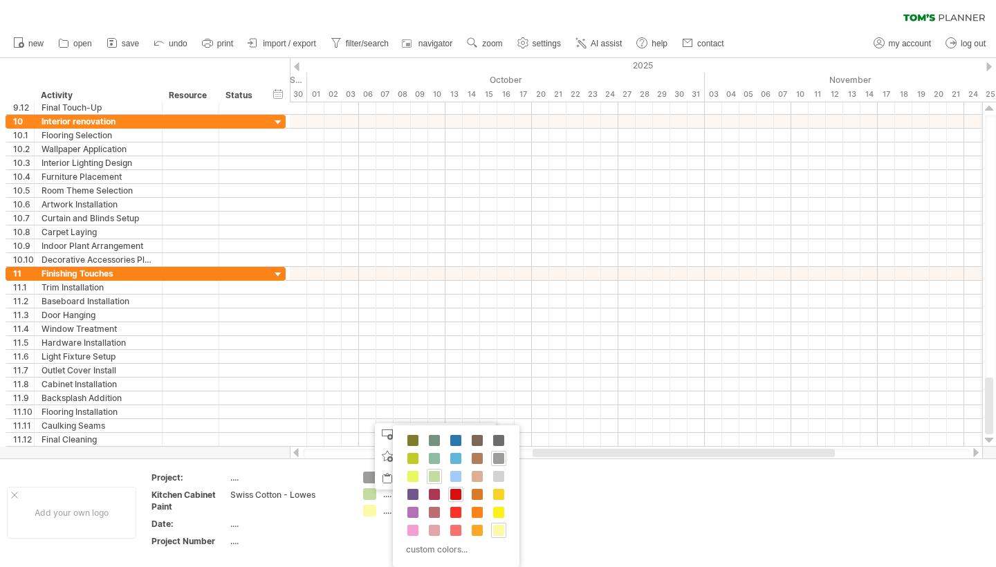
click at [459, 493] on span at bounding box center [455, 494] width 11 height 11
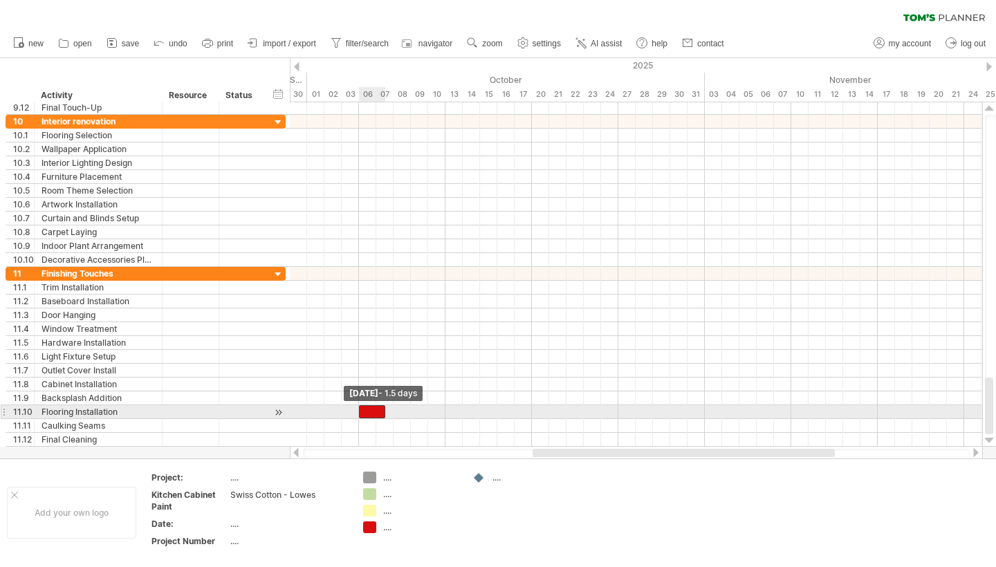
drag, startPoint x: 369, startPoint y: 410, endPoint x: 361, endPoint y: 409, distance: 7.7
click at [361, 409] on span at bounding box center [359, 411] width 6 height 13
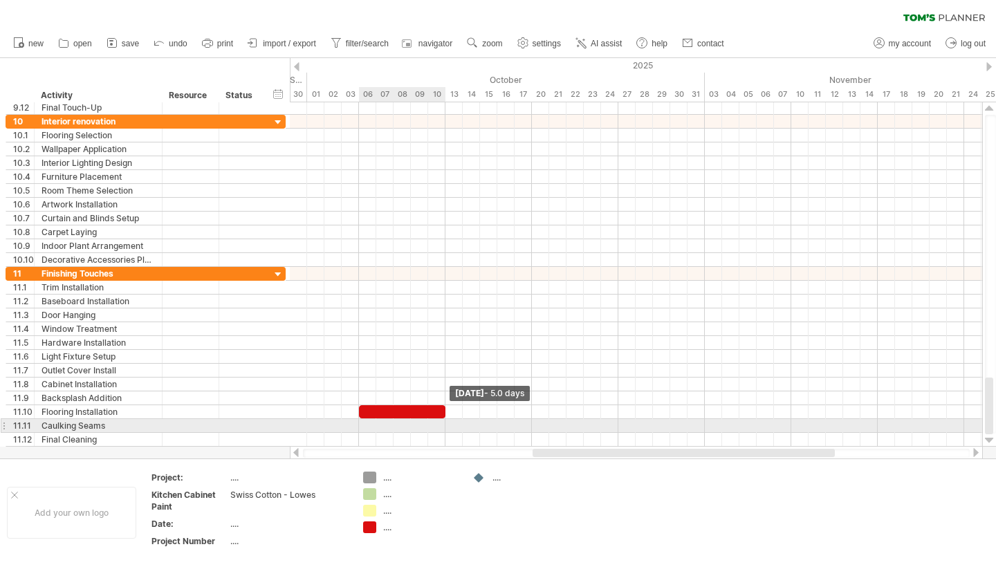
drag, startPoint x: 383, startPoint y: 412, endPoint x: 443, endPoint y: 421, distance: 60.8
click at [443, 421] on div "example time blocks: start JC Installation JC Installation [DATE] - 5.0 days [D…" at bounding box center [636, 274] width 692 height 344
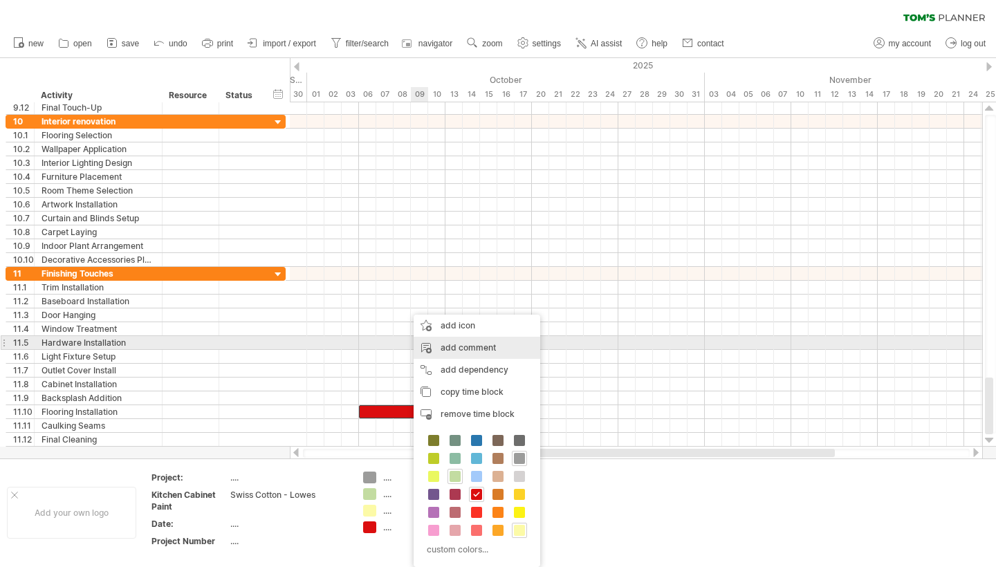
click at [472, 344] on div "add comment" at bounding box center [477, 348] width 127 height 22
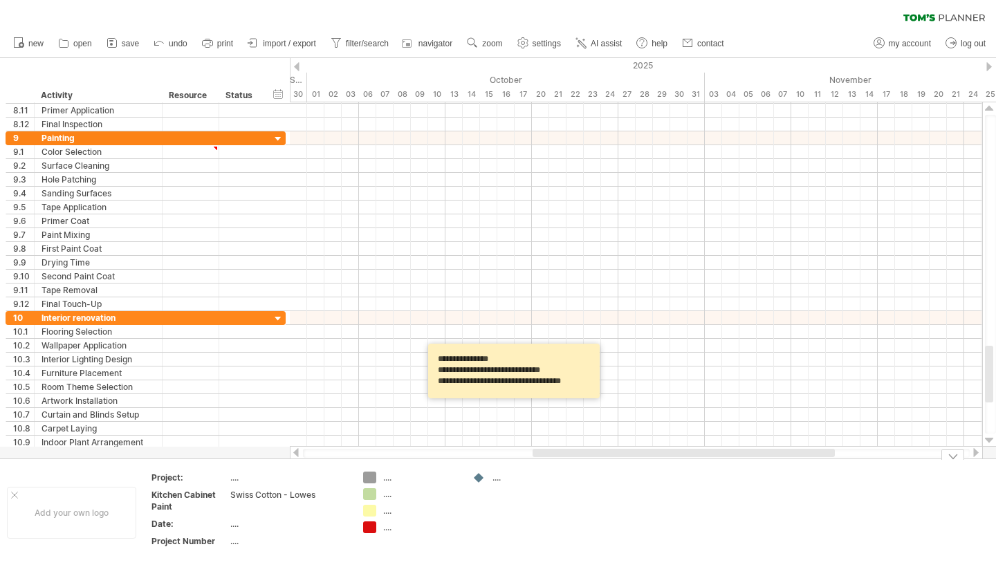
scroll to position [3, 0]
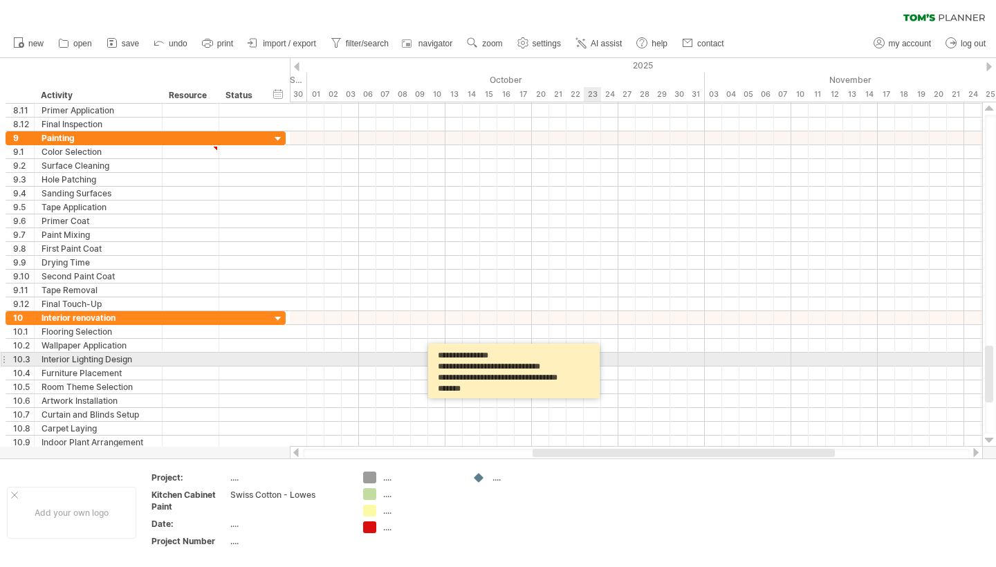
click at [439, 366] on textarea "**********" at bounding box center [516, 371] width 166 height 45
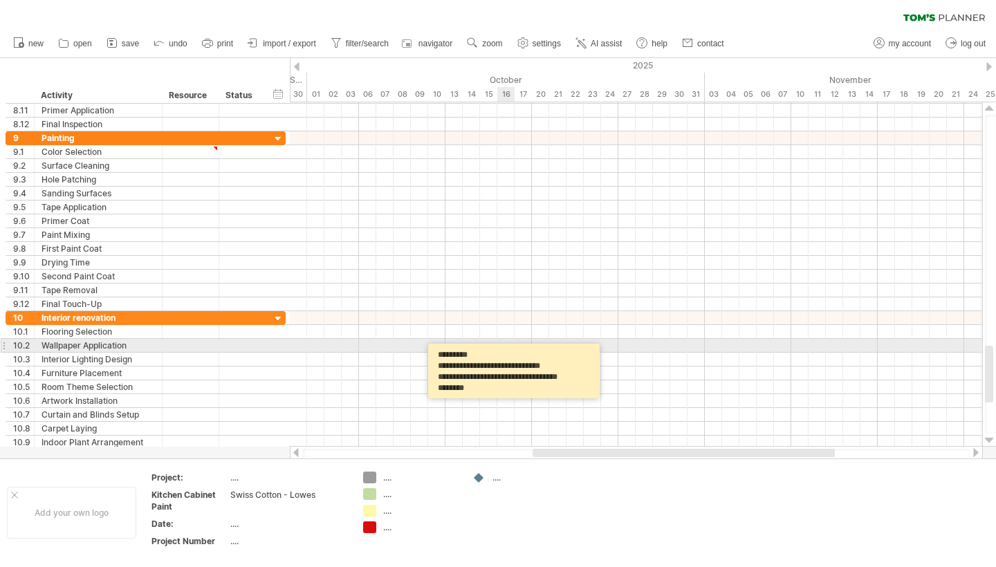
scroll to position [0, 0]
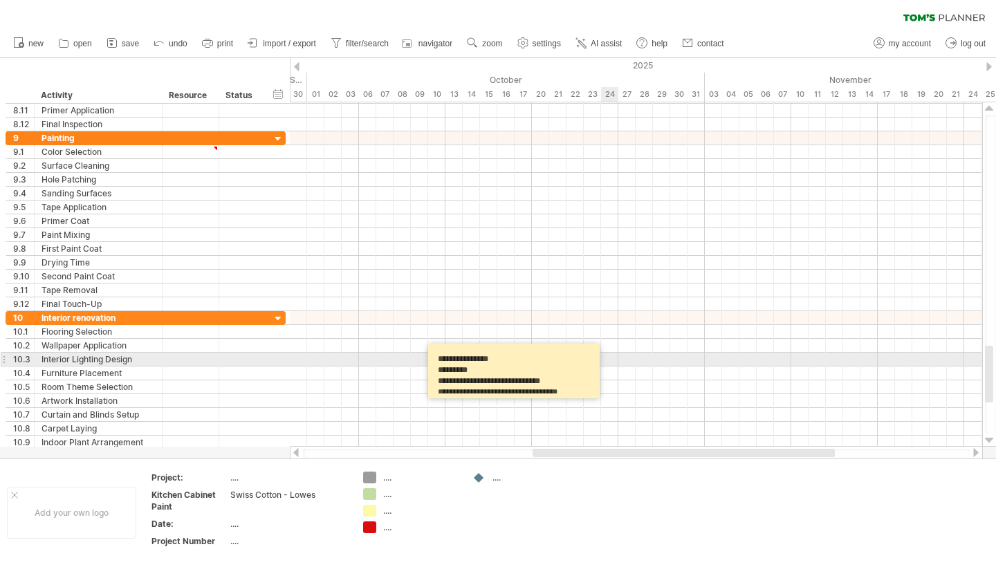
click at [494, 366] on textarea "**********" at bounding box center [516, 371] width 166 height 45
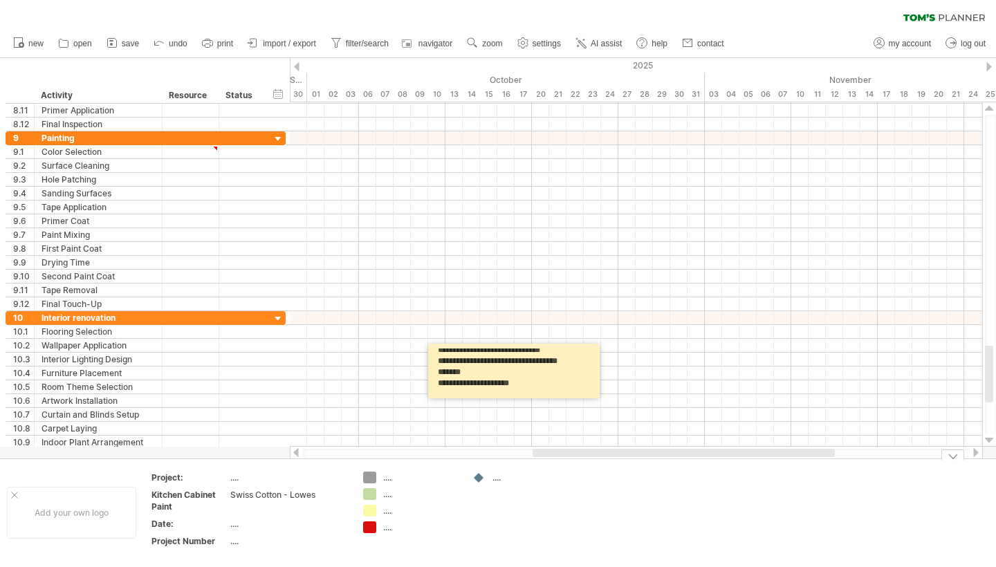
type textarea "**********"
click at [561, 515] on td "...." at bounding box center [520, 513] width 109 height 82
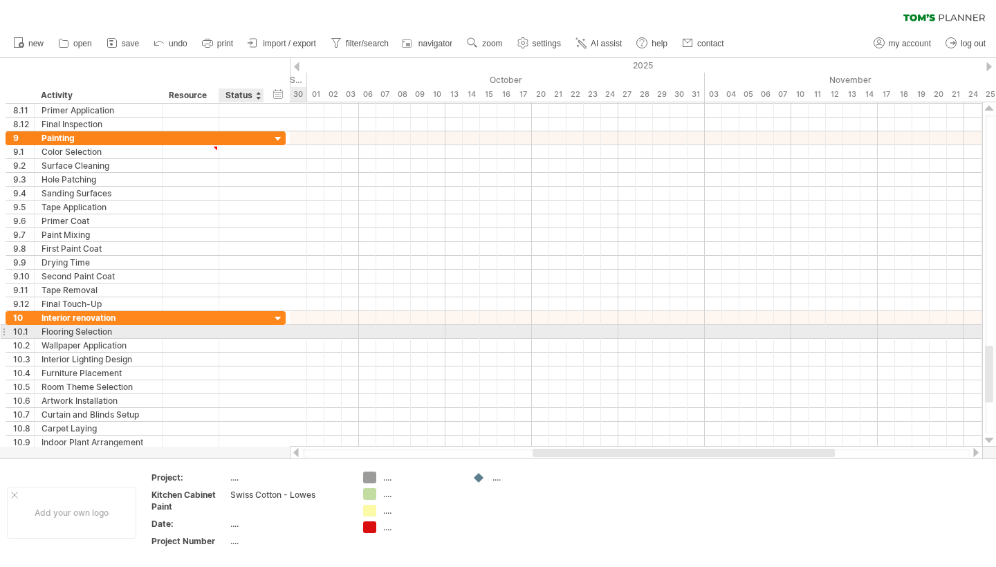
click at [256, 331] on div at bounding box center [241, 331] width 30 height 13
click at [130, 332] on div "Flooring Selection" at bounding box center [98, 331] width 113 height 13
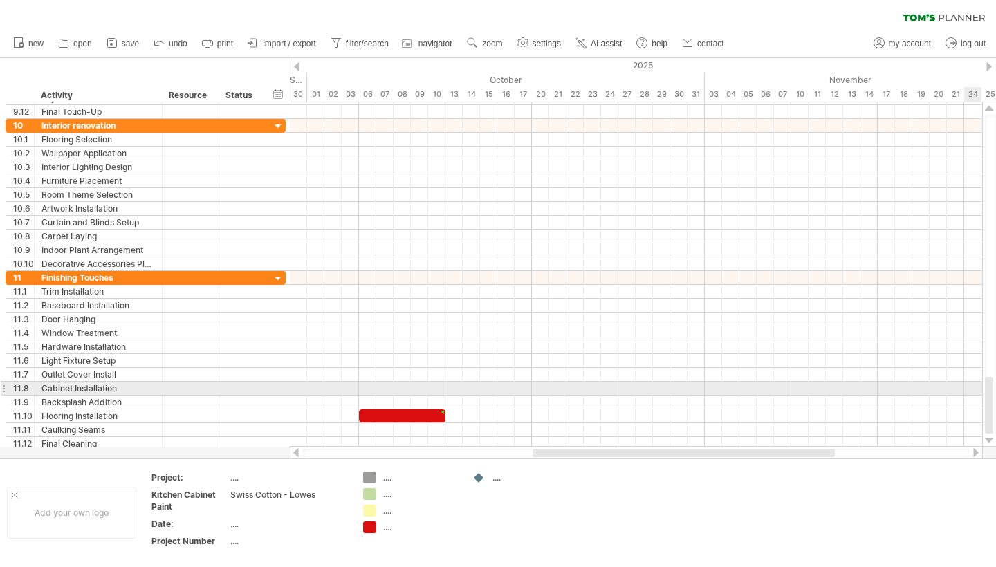
drag, startPoint x: 993, startPoint y: 359, endPoint x: 989, endPoint y: 396, distance: 36.9
click at [989, 396] on div at bounding box center [989, 405] width 8 height 57
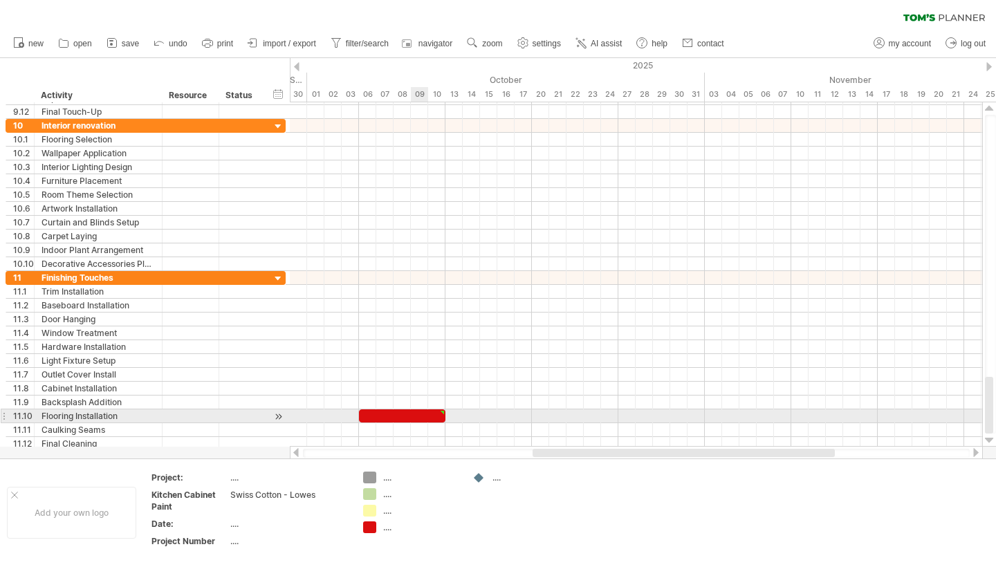
click at [425, 416] on div at bounding box center [402, 416] width 86 height 13
click at [441, 412] on div at bounding box center [442, 413] width 6 height 6
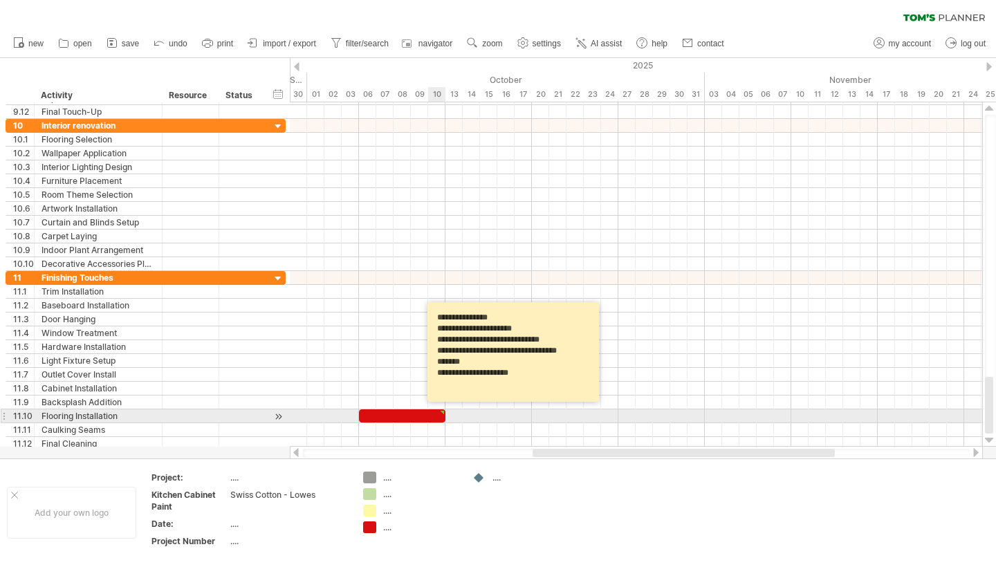
scroll to position [0, 0]
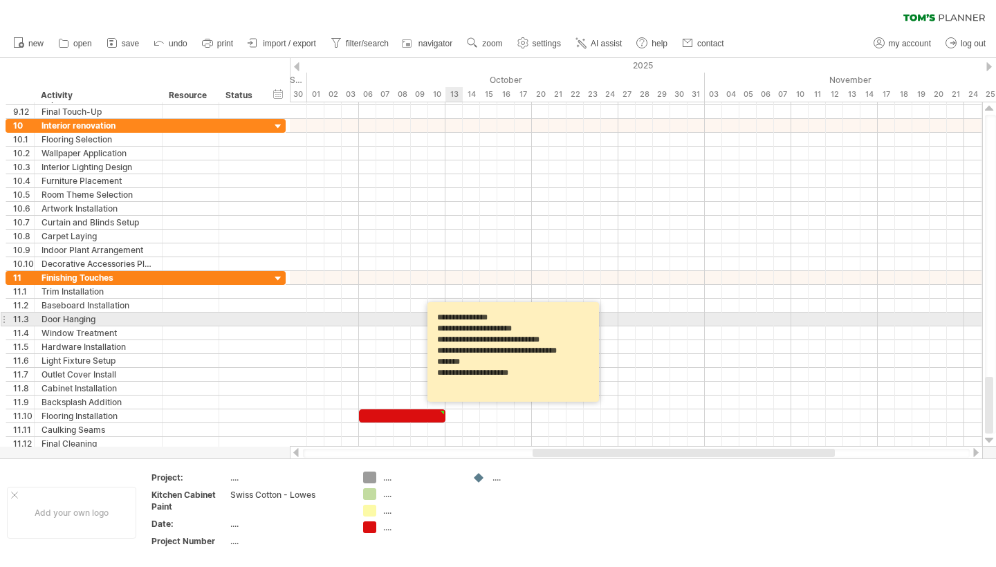
click at [553, 326] on textarea "**********" at bounding box center [515, 352] width 166 height 90
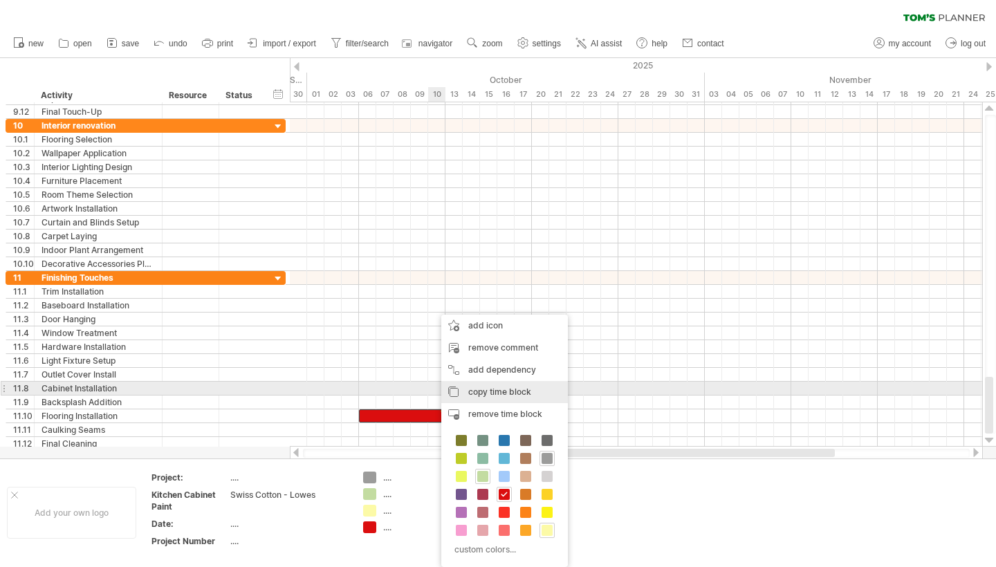
click at [484, 392] on span "copy time block" at bounding box center [499, 392] width 63 height 10
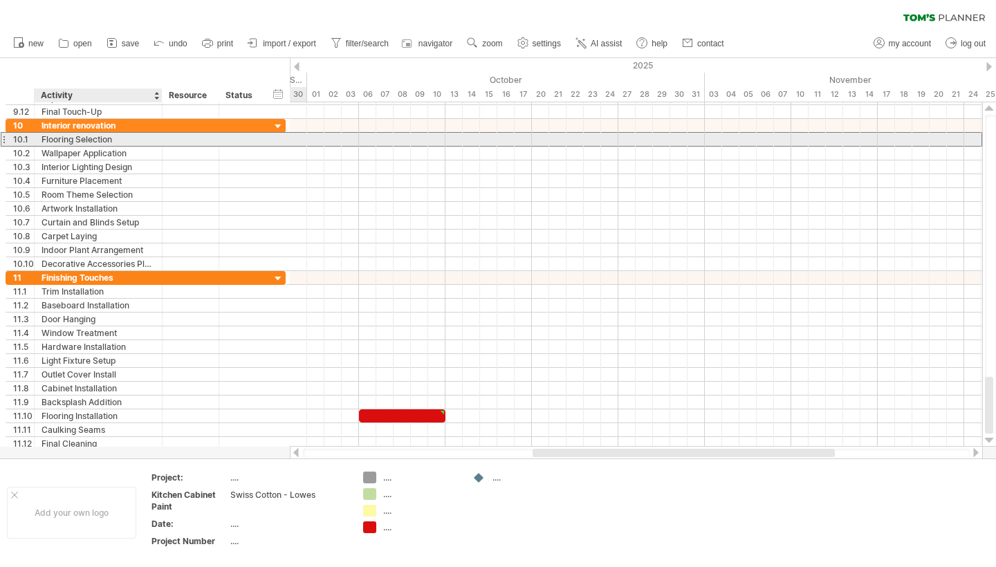
click at [166, 140] on div at bounding box center [191, 139] width 57 height 13
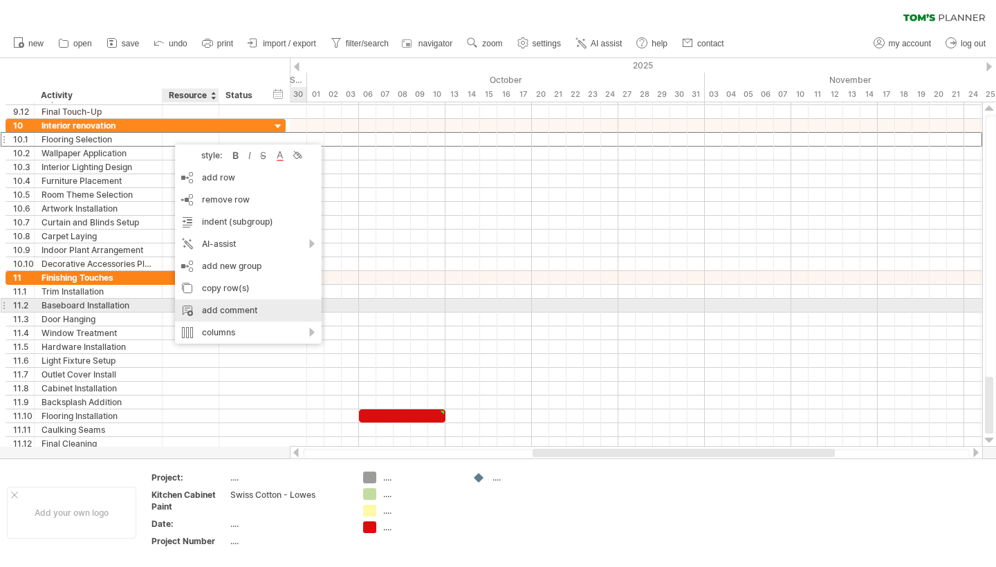
click at [242, 309] on div "add comment" at bounding box center [248, 311] width 147 height 22
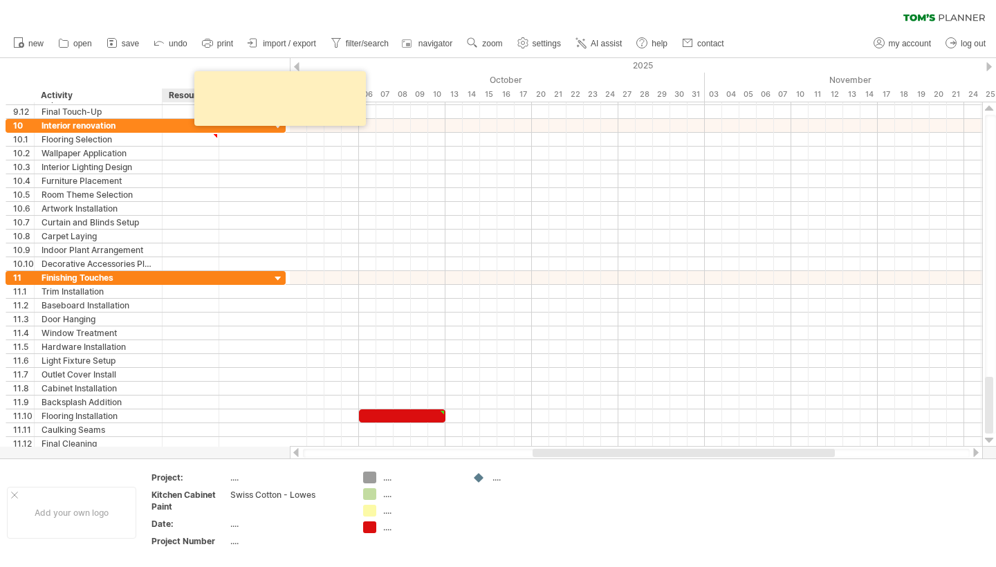
paste textarea "**********"
type textarea "*"
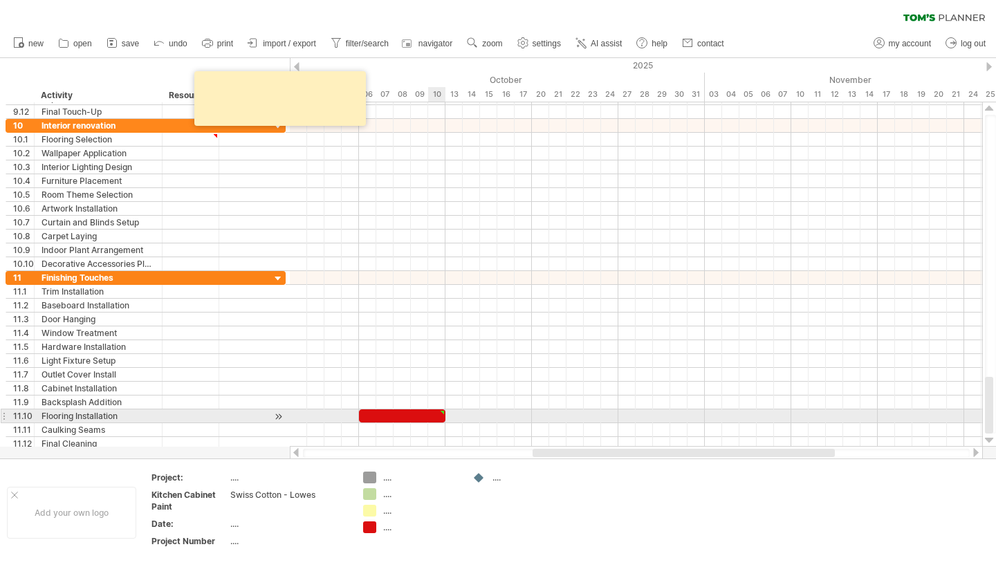
type textarea "**********"
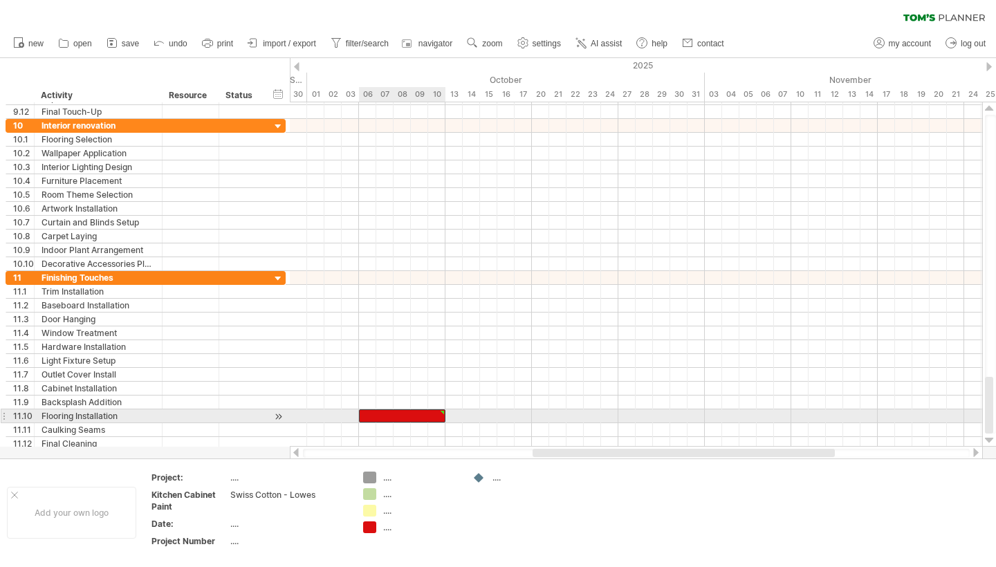
click at [434, 413] on div at bounding box center [402, 416] width 86 height 13
click at [440, 412] on div at bounding box center [442, 413] width 6 height 6
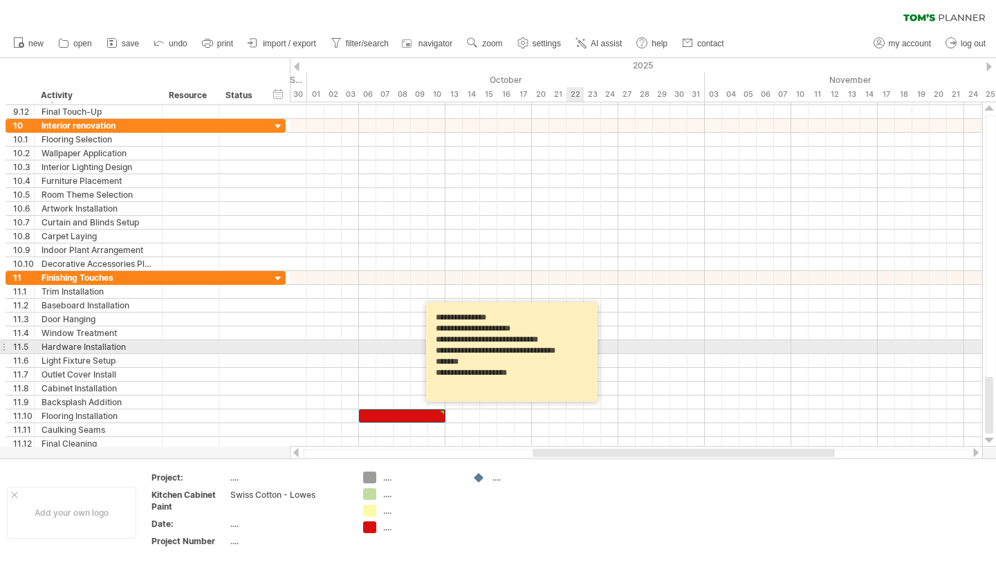
drag, startPoint x: 570, startPoint y: 320, endPoint x: 444, endPoint y: 354, distance: 130.4
click at [444, 353] on textarea "**********" at bounding box center [514, 352] width 166 height 90
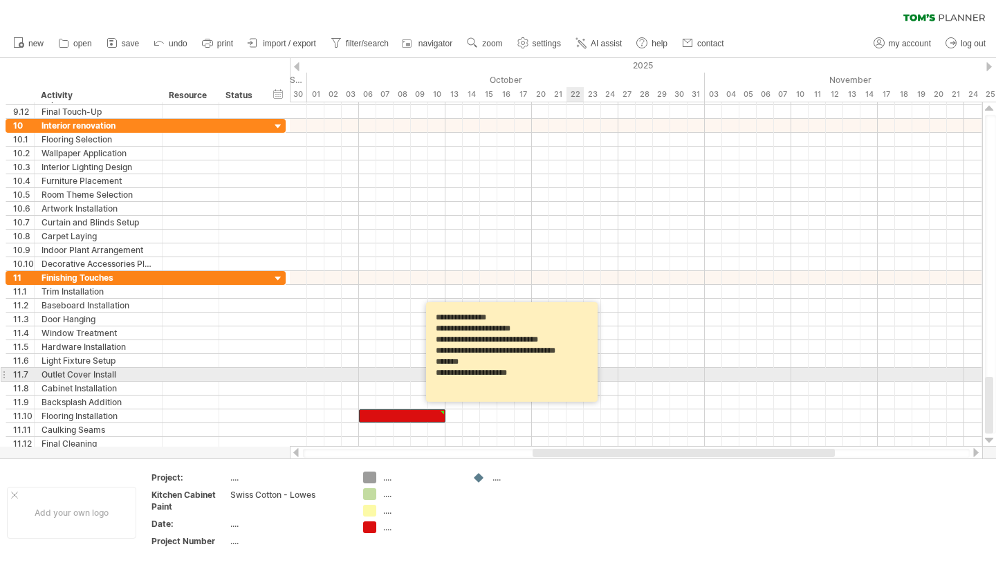
drag, startPoint x: 487, startPoint y: 373, endPoint x: 473, endPoint y: 367, distance: 14.9
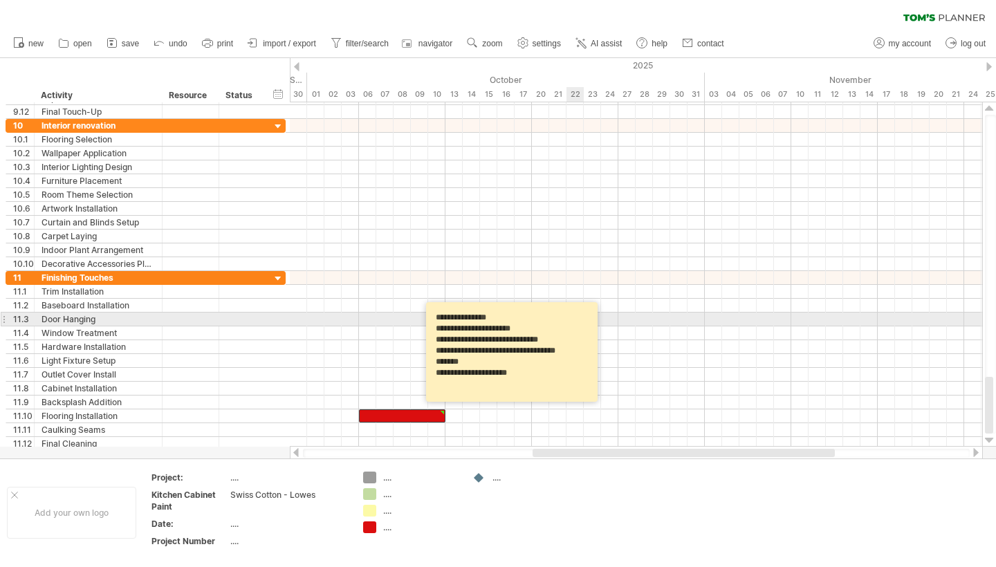
drag, startPoint x: 474, startPoint y: 372, endPoint x: 440, endPoint y: 315, distance: 66.1
click at [440, 315] on textarea "**********" at bounding box center [514, 352] width 166 height 90
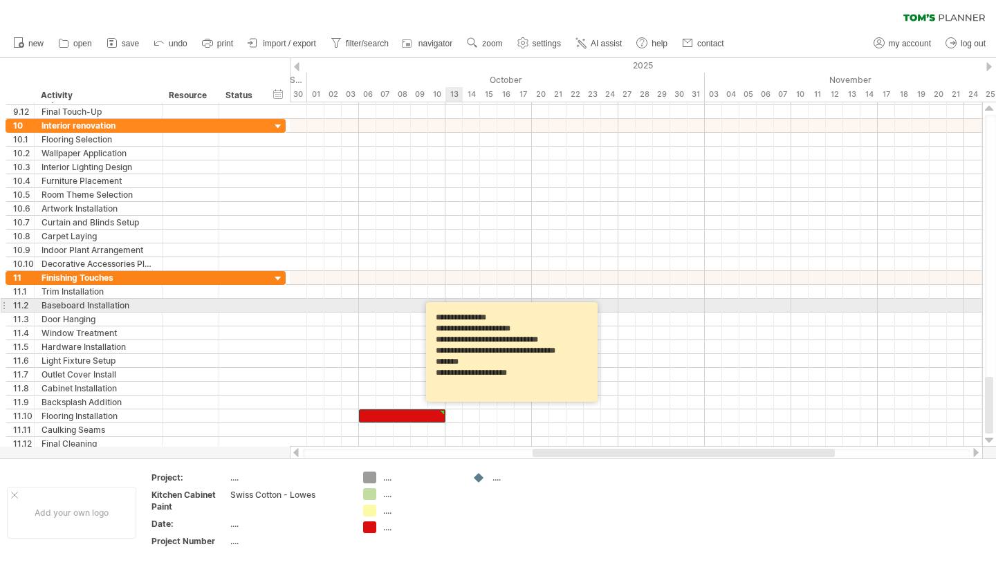
drag, startPoint x: 470, startPoint y: 374, endPoint x: 439, endPoint y: 309, distance: 72.7
click at [439, 309] on textarea "**********" at bounding box center [514, 352] width 166 height 90
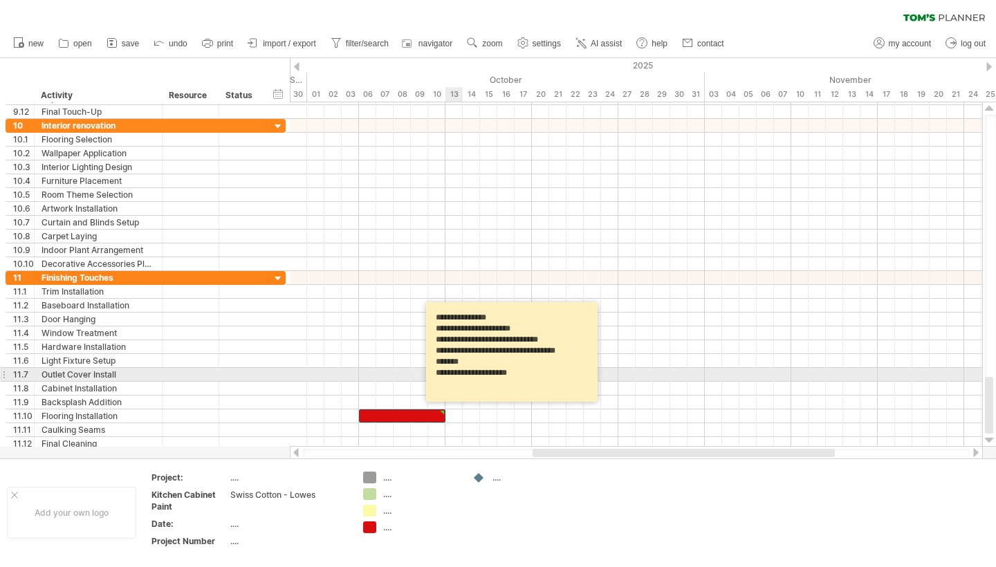
drag, startPoint x: 434, startPoint y: 314, endPoint x: 522, endPoint y: 369, distance: 103.8
click at [522, 371] on textarea "**********" at bounding box center [514, 352] width 166 height 90
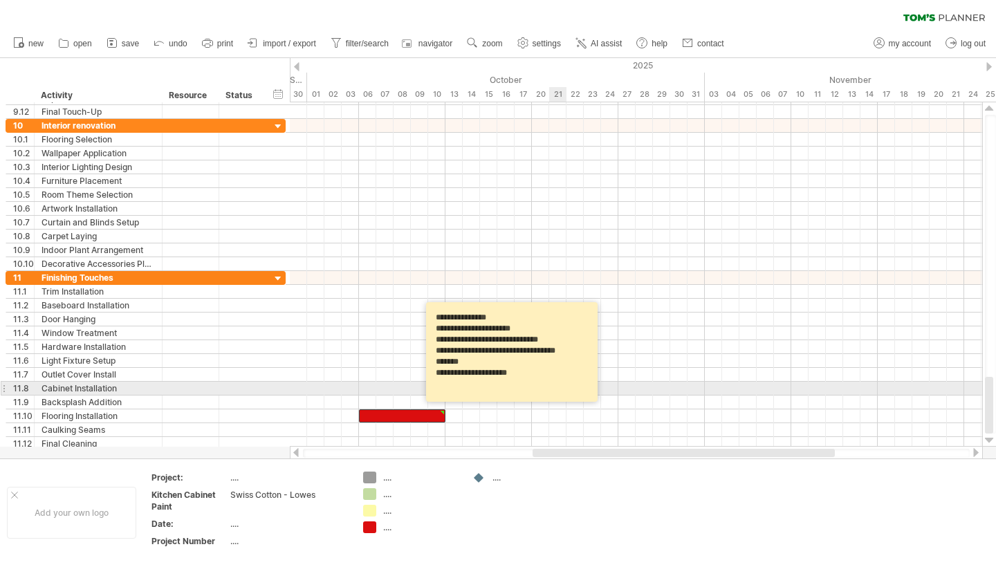
click at [551, 390] on textarea "**********" at bounding box center [514, 352] width 166 height 90
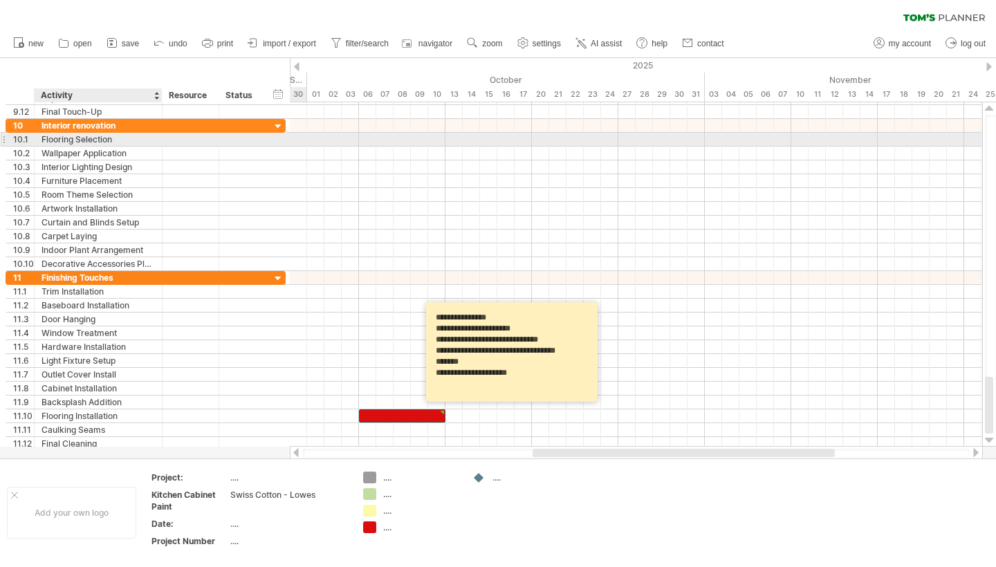
click at [117, 141] on div "Flooring Selection" at bounding box center [98, 139] width 113 height 13
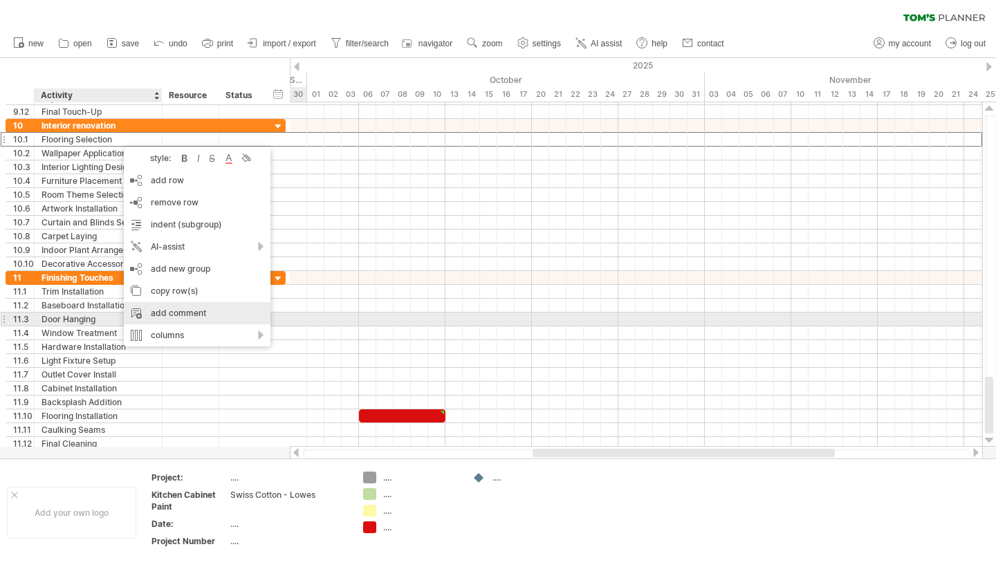
click at [181, 315] on div "add comment" at bounding box center [197, 313] width 147 height 22
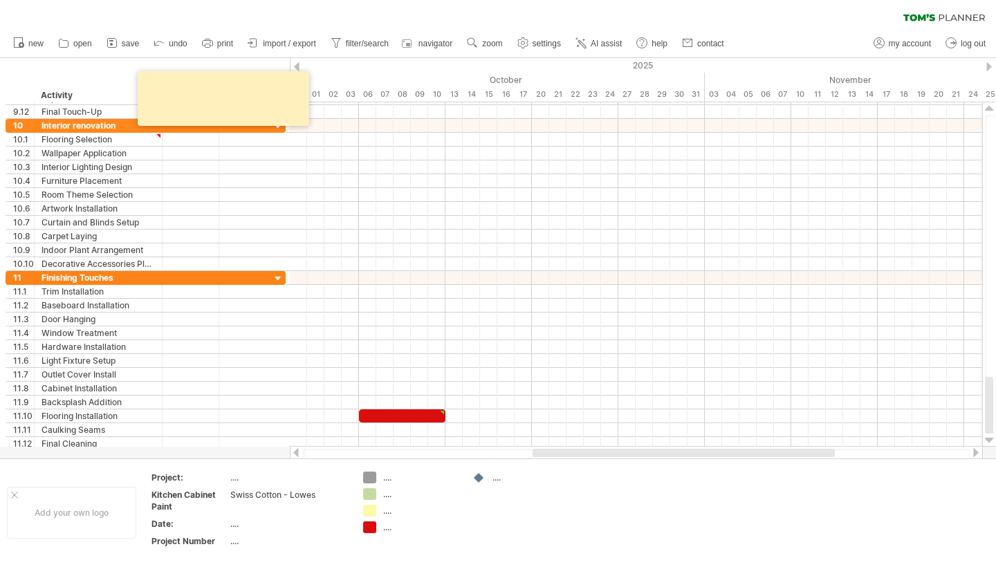
paste textarea "**********"
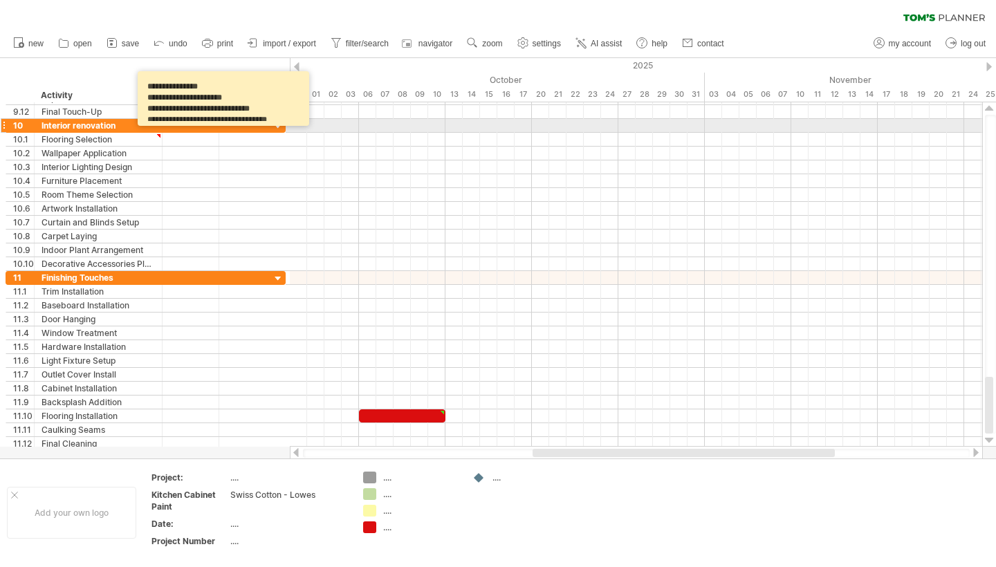
scroll to position [31, 0]
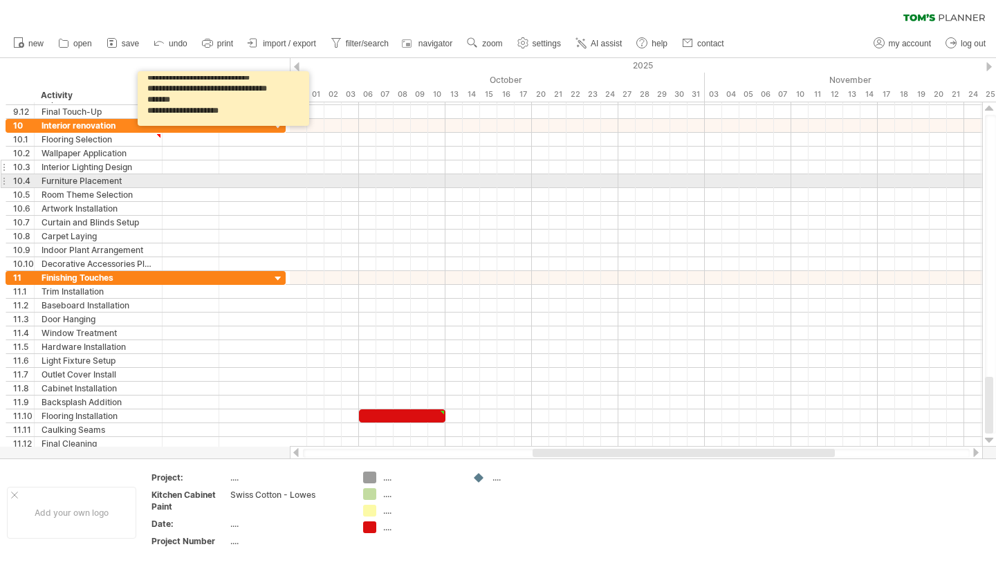
type textarea "**********"
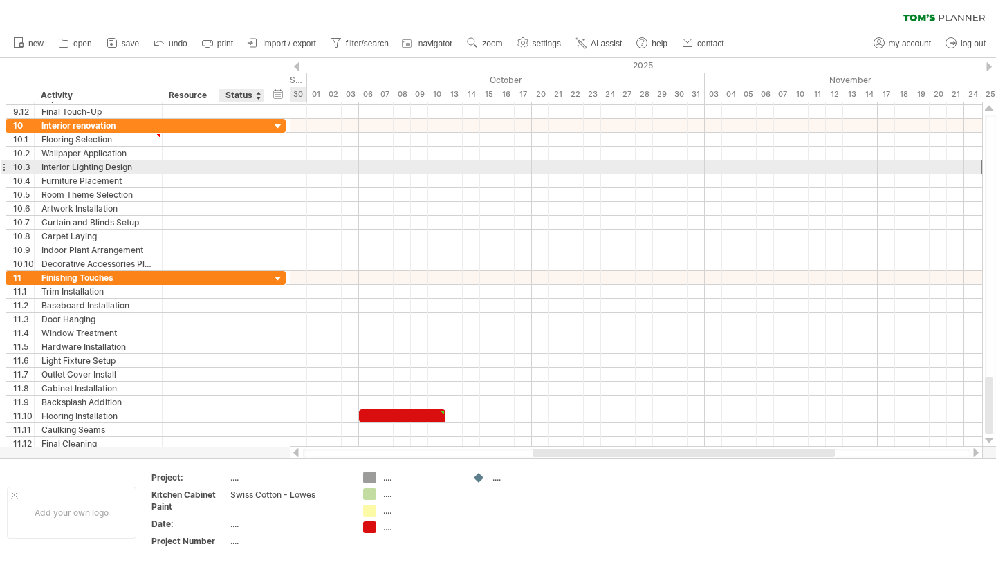
click at [234, 172] on div at bounding box center [241, 166] width 30 height 13
